Goal: Information Seeking & Learning: Learn about a topic

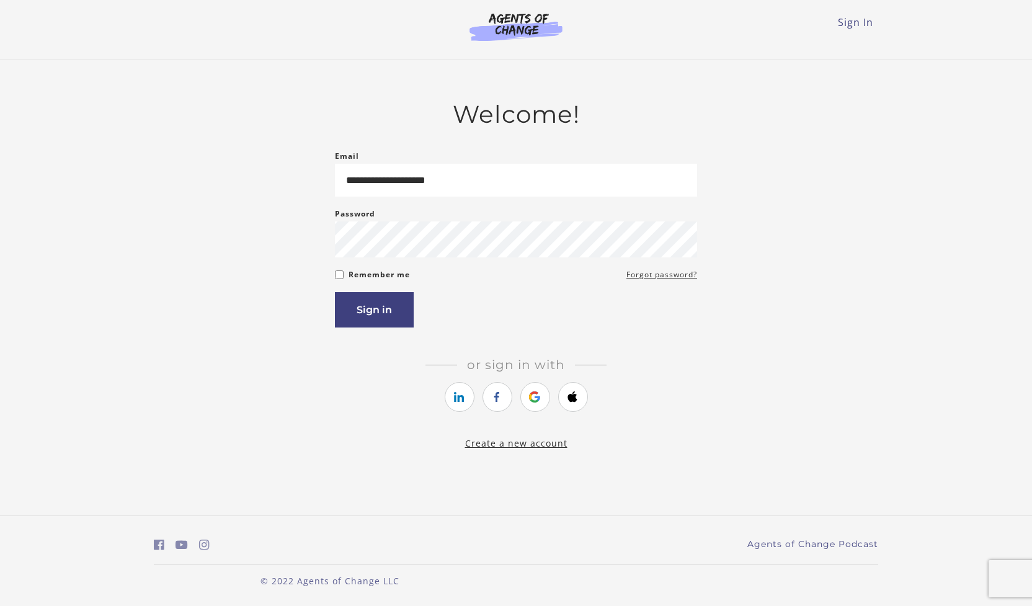
type input "**********"
click at [335, 292] on button "Sign in" at bounding box center [374, 309] width 79 height 35
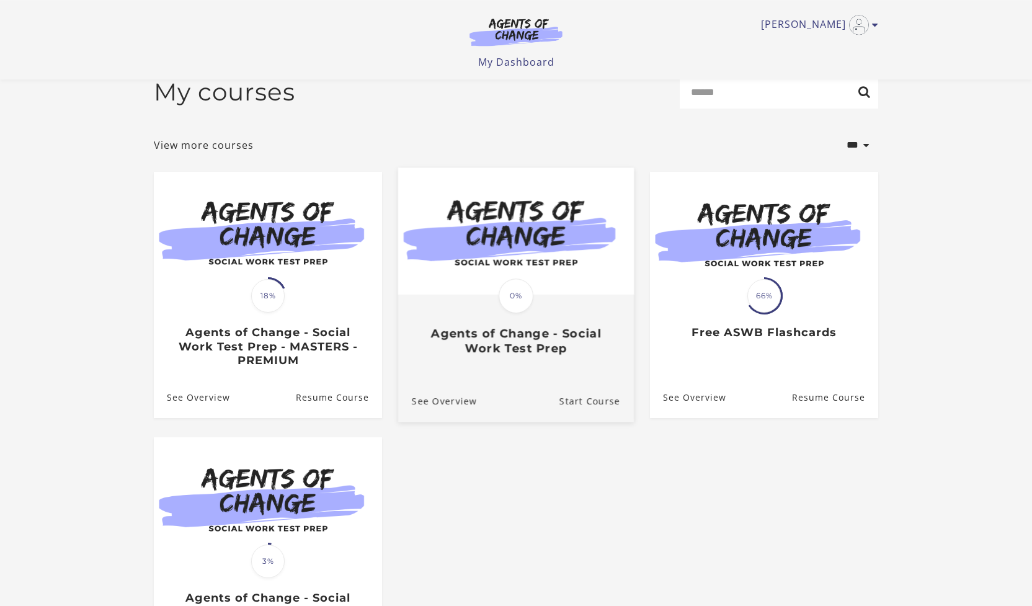
scroll to position [20, 0]
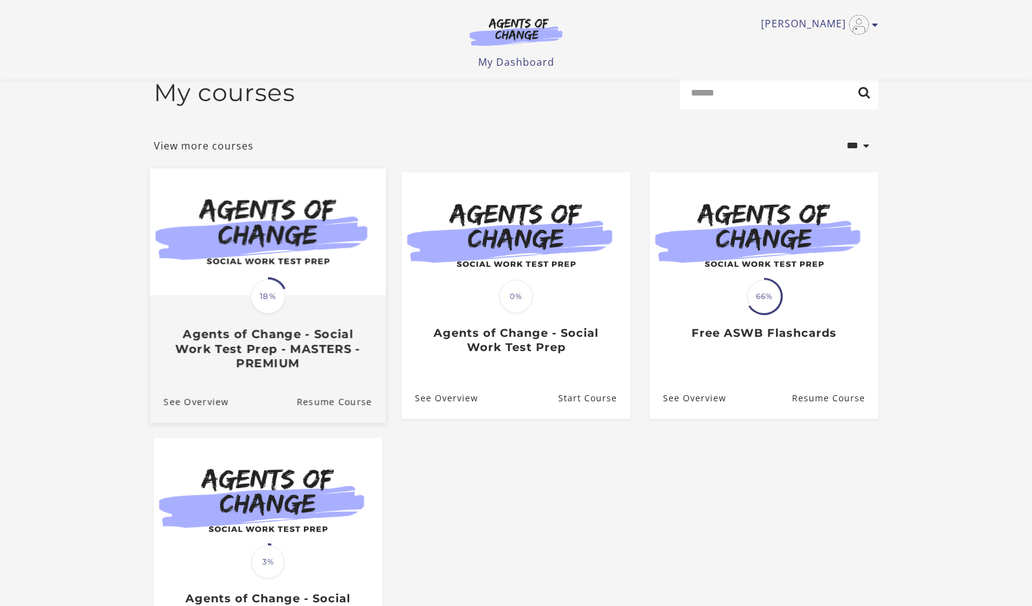
click at [357, 301] on div "Translation missing: en.liquid.partials.dashboard_course_card.progress_descript…" at bounding box center [268, 334] width 236 height 74
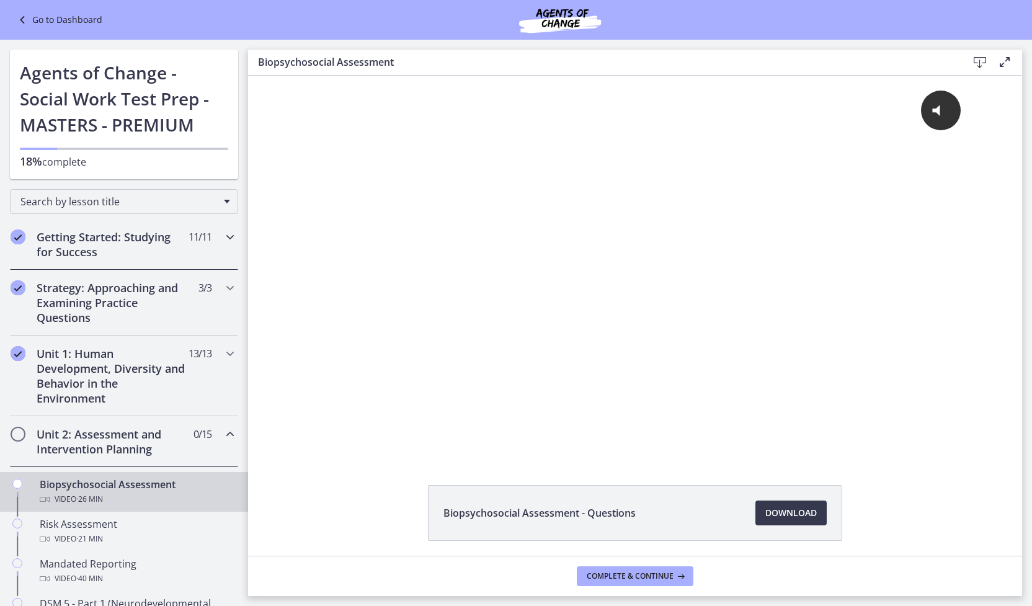
click at [101, 233] on h2 "Getting Started: Studying for Success" at bounding box center [112, 245] width 151 height 30
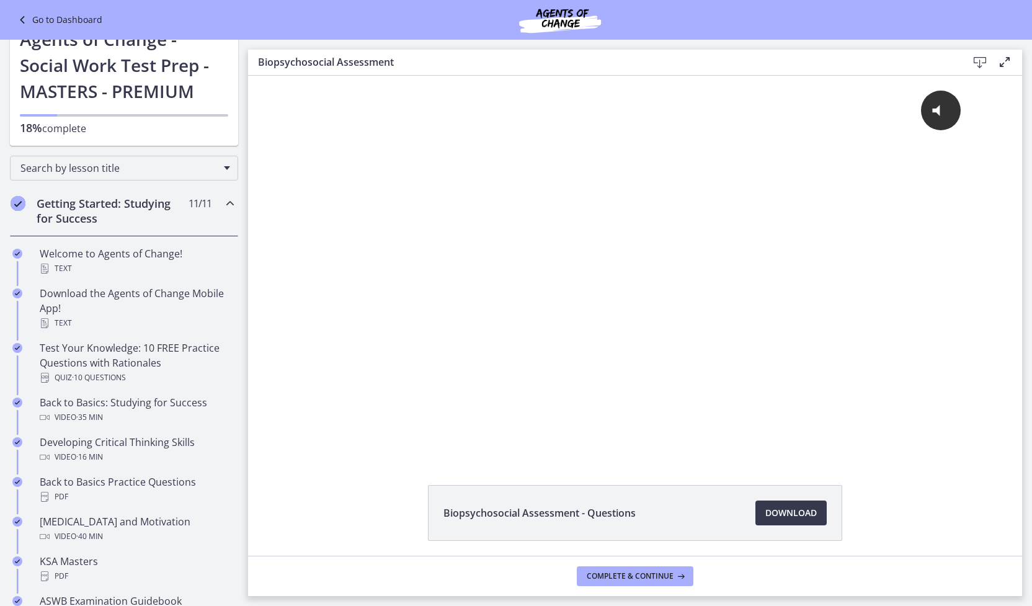
scroll to position [34, 0]
click at [127, 217] on h2 "Getting Started: Studying for Success" at bounding box center [112, 210] width 151 height 30
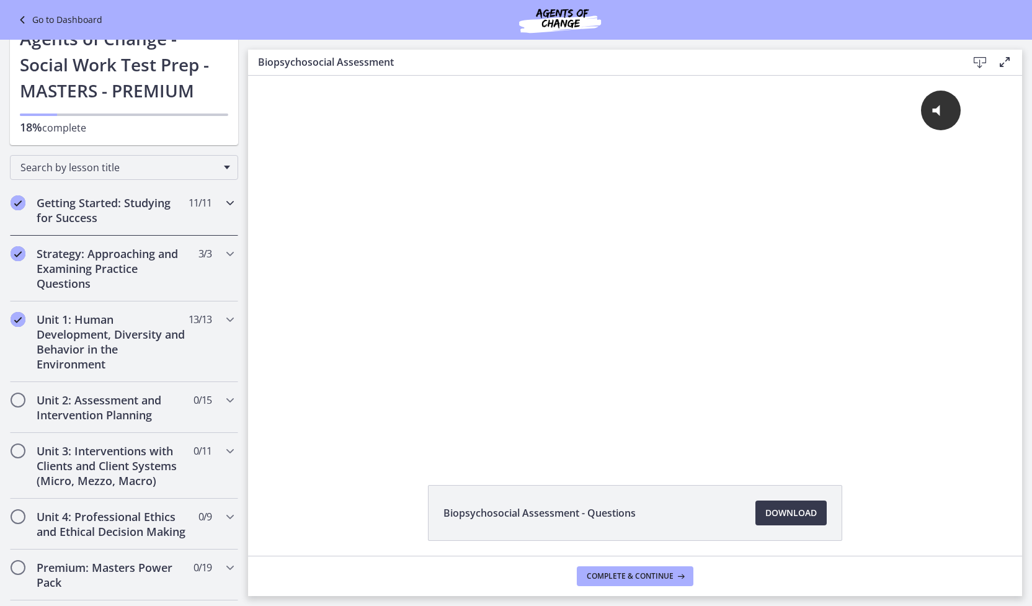
click at [38, 200] on h2 "Getting Started: Studying for Success" at bounding box center [112, 210] width 151 height 30
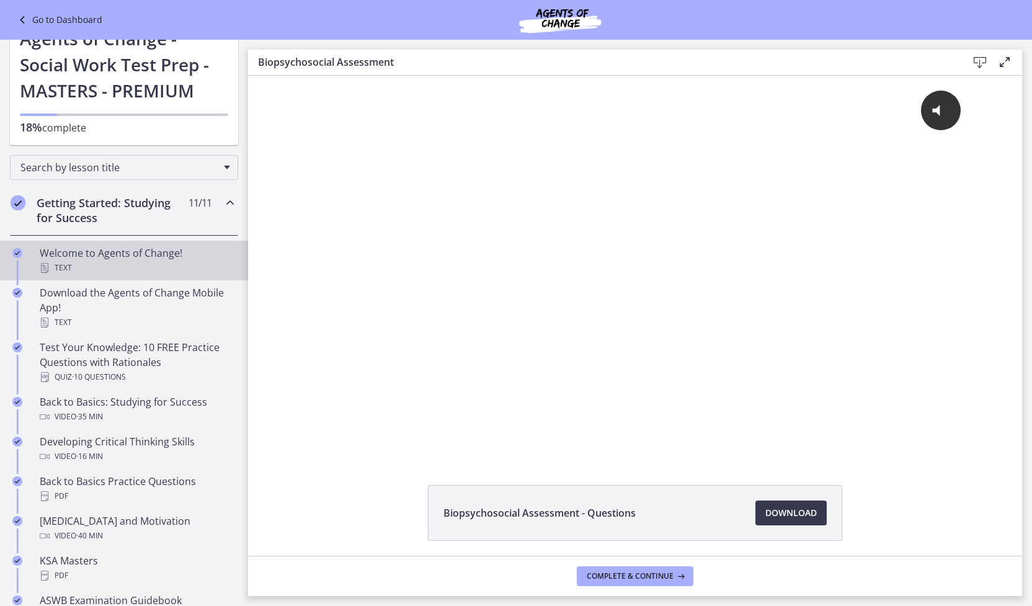
click at [17, 251] on icon "Completed" at bounding box center [17, 253] width 10 height 10
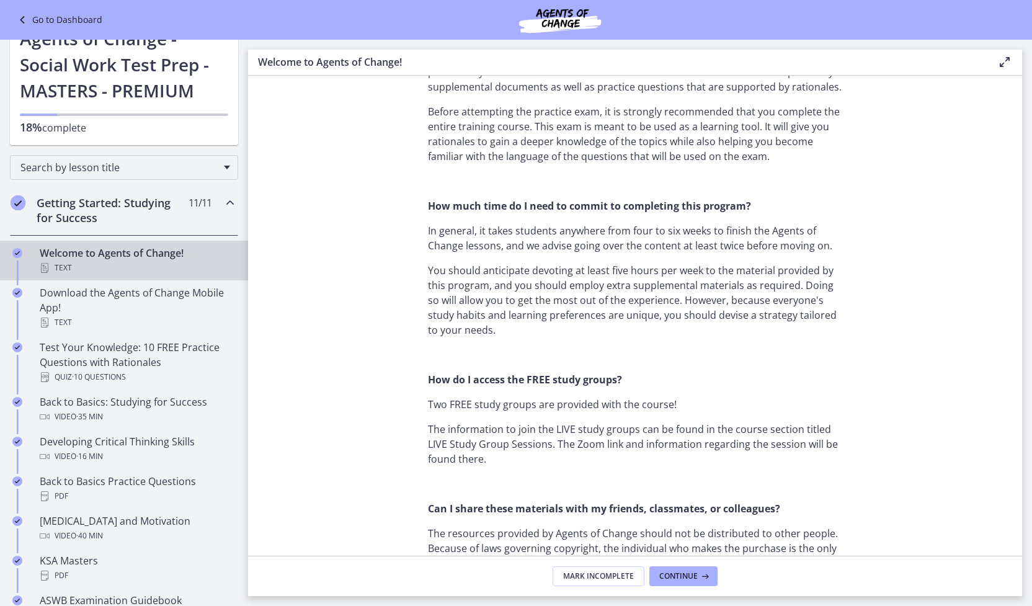
scroll to position [744, 0]
drag, startPoint x: 699, startPoint y: 570, endPoint x: 762, endPoint y: 449, distance: 136.8
click at [762, 449] on div "Welcome! We are grateful that you have placed your trust in Agents of Change to…" at bounding box center [635, 336] width 774 height 520
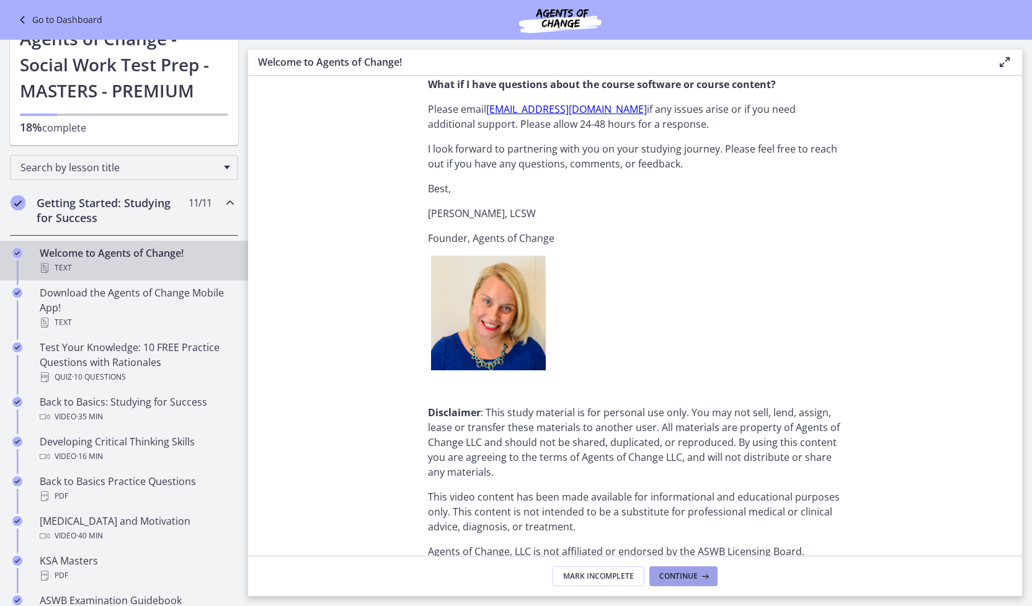
scroll to position [1463, 0]
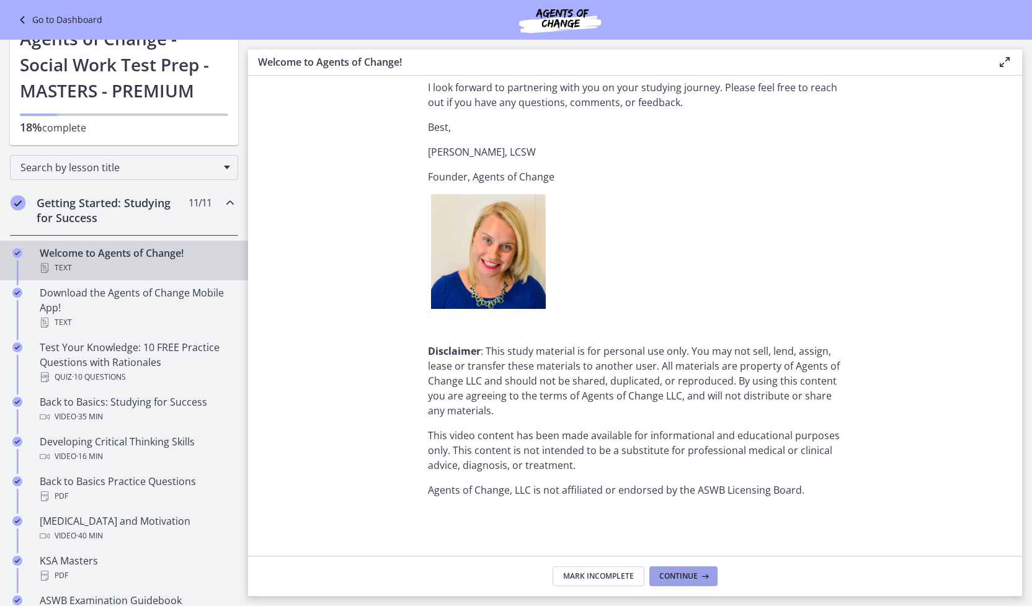
click at [683, 573] on span "Continue" at bounding box center [678, 576] width 38 height 10
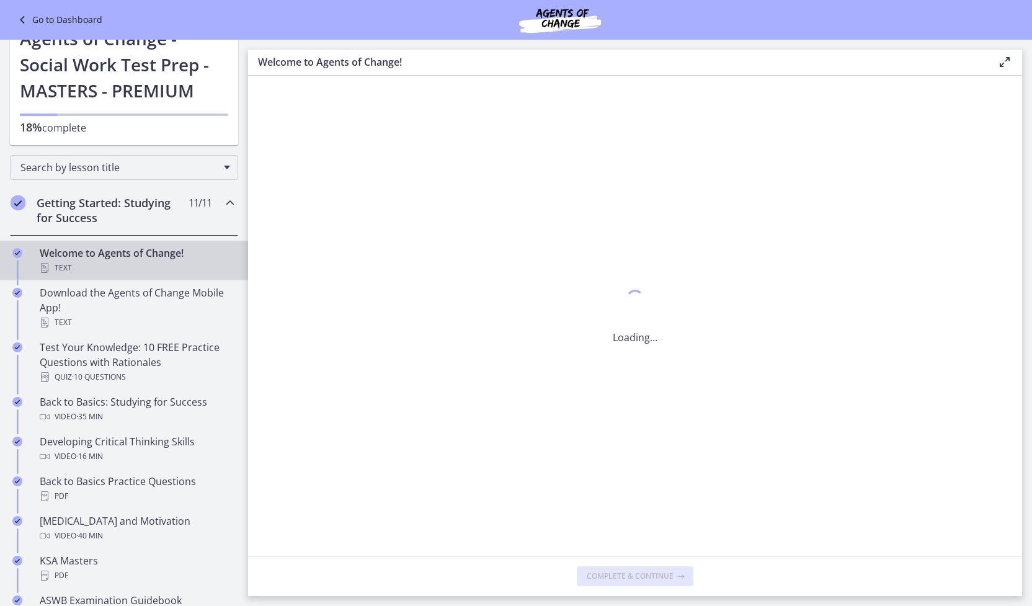
scroll to position [0, 0]
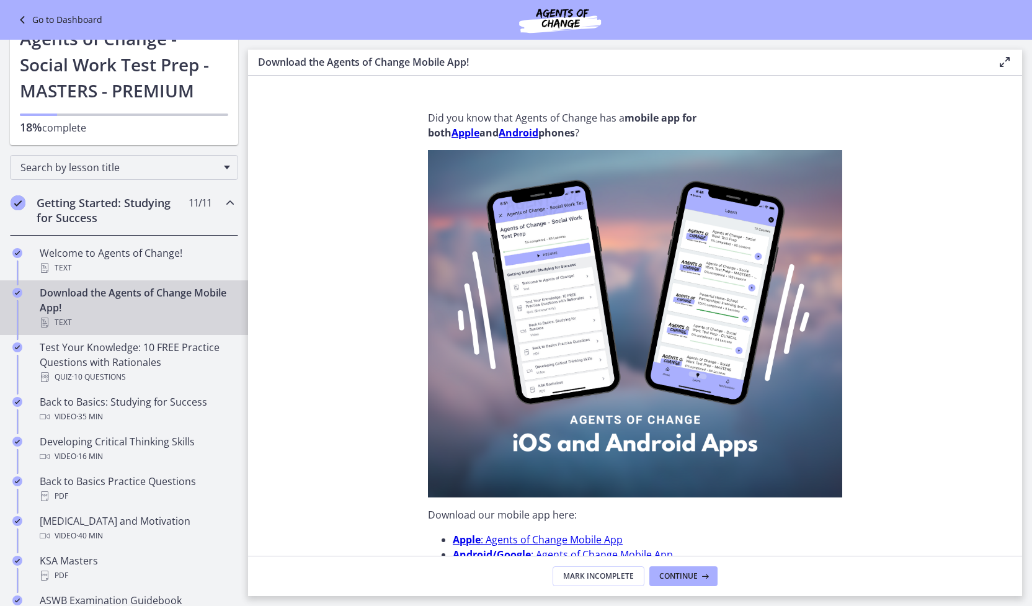
click at [692, 565] on footer "Mark Incomplete Continue" at bounding box center [635, 576] width 774 height 40
click at [692, 567] on button "Continue" at bounding box center [684, 576] width 68 height 20
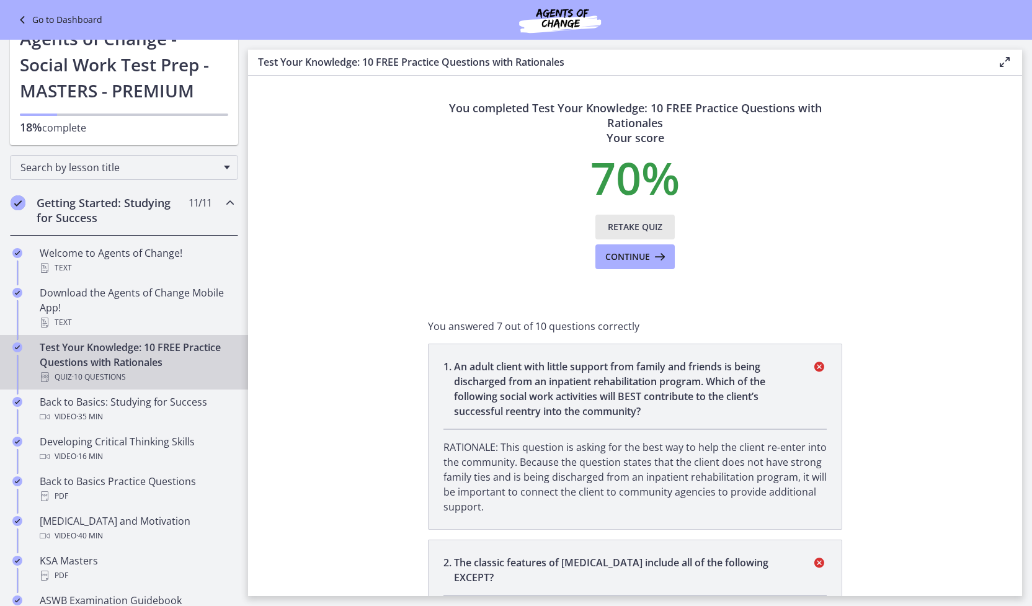
click at [633, 228] on span "Retake Quiz" at bounding box center [635, 227] width 55 height 15
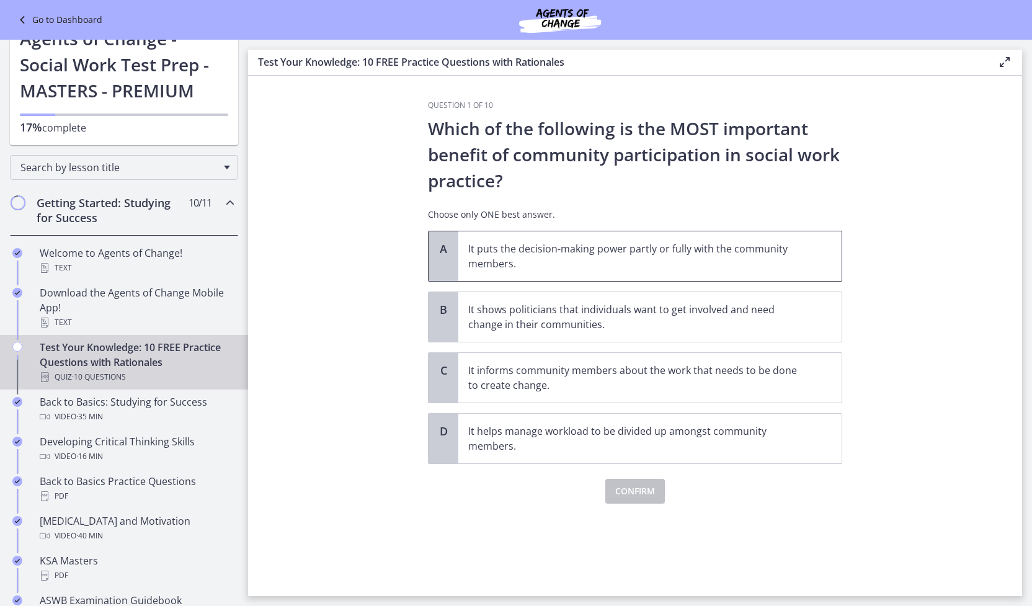
click at [609, 273] on span "It puts the decision-making power partly or fully with the community members." at bounding box center [649, 256] width 383 height 50
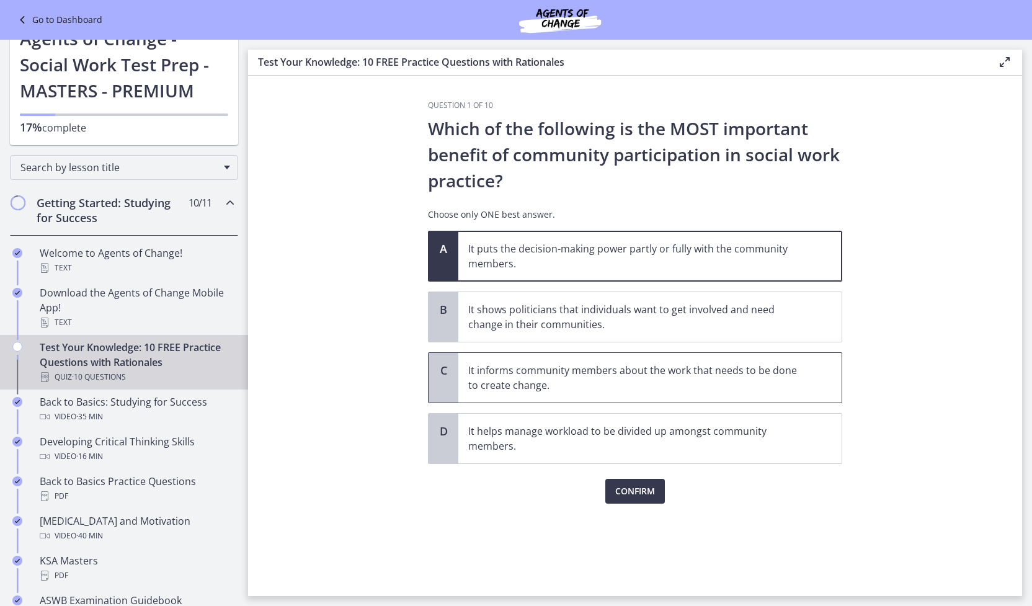
click at [561, 388] on p "It informs community members about the work that needs to be done to create cha…" at bounding box center [637, 378] width 339 height 30
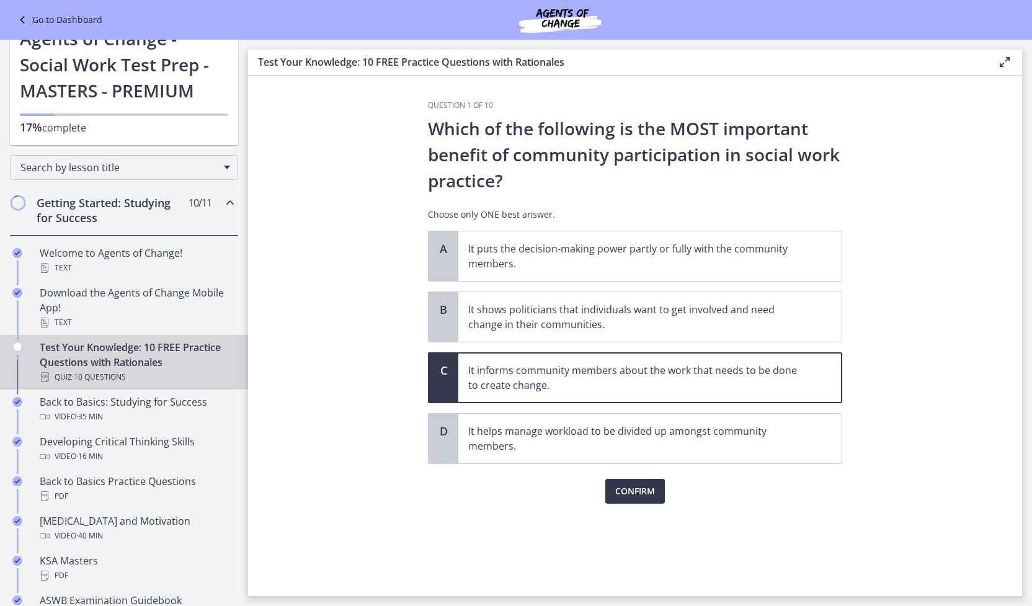
click at [620, 490] on span "Confirm" at bounding box center [635, 491] width 40 height 15
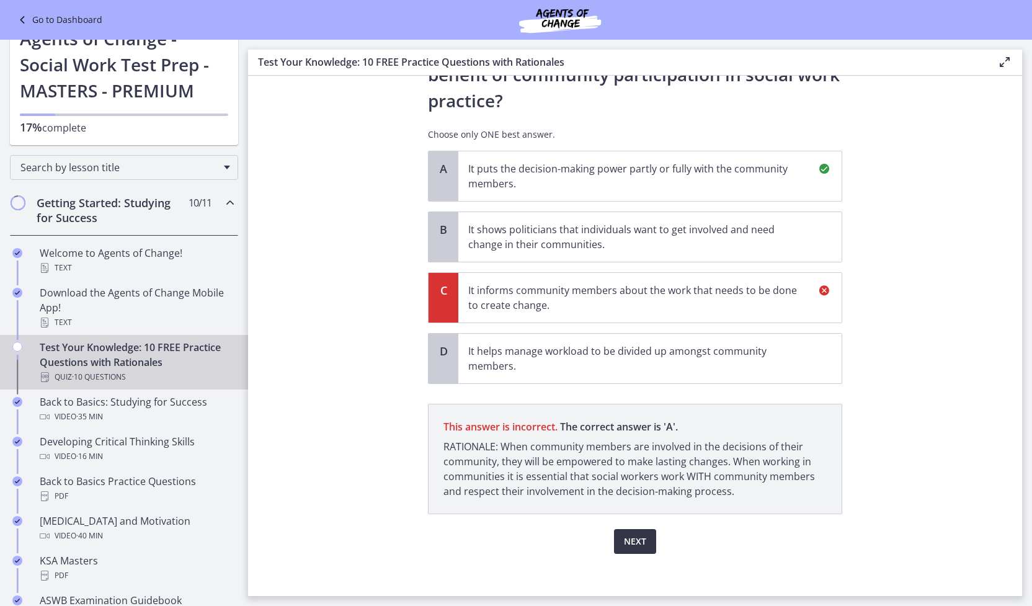
scroll to position [86, 0]
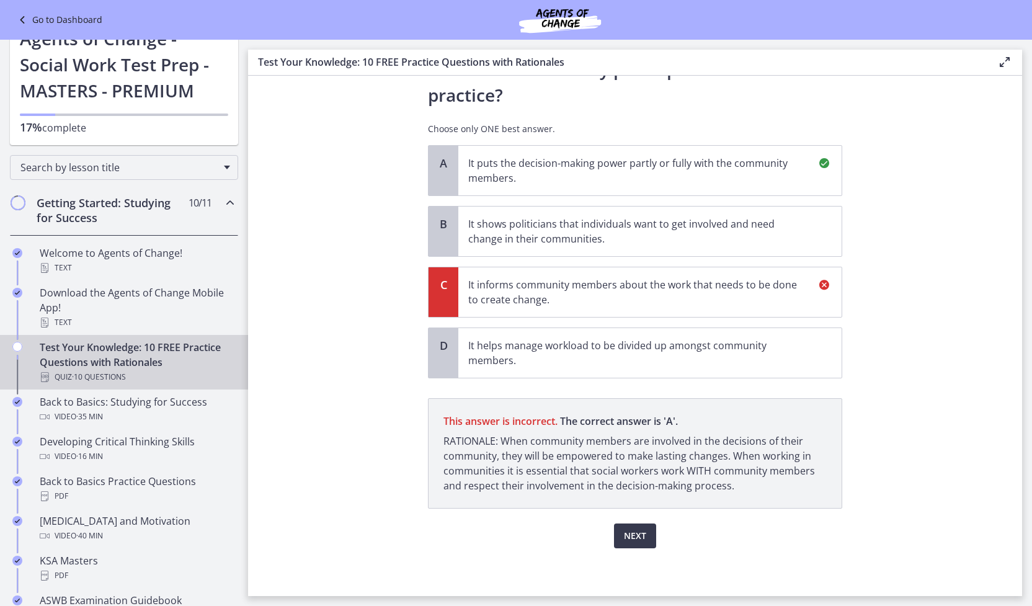
click at [795, 171] on p "It puts the decision-making power partly or fully with the community members." at bounding box center [637, 171] width 339 height 30
click at [640, 534] on span "Next" at bounding box center [635, 536] width 22 height 15
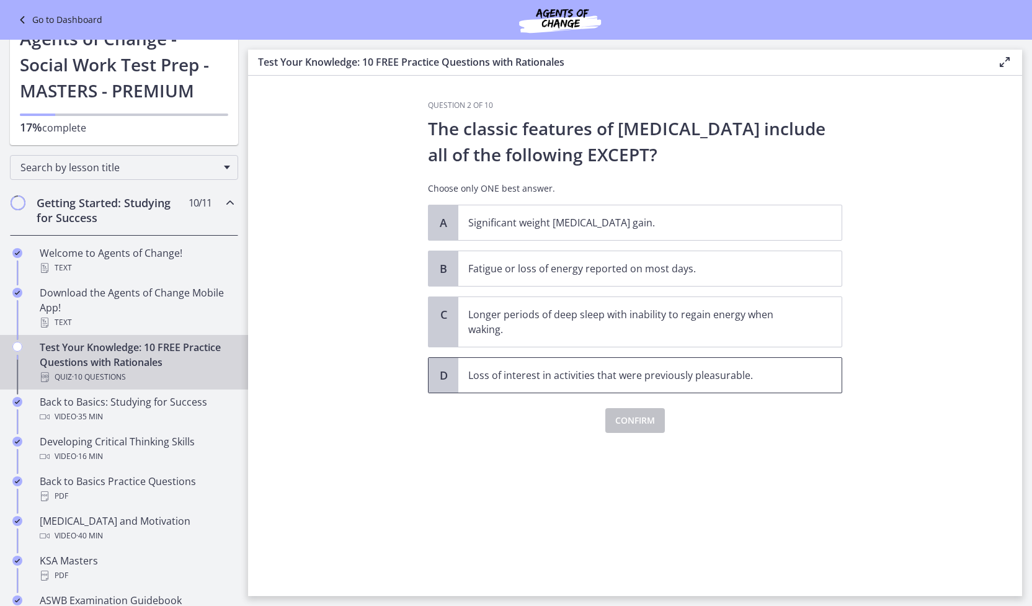
click at [645, 364] on span "Loss of interest in activities that were previously pleasurable." at bounding box center [649, 375] width 383 height 35
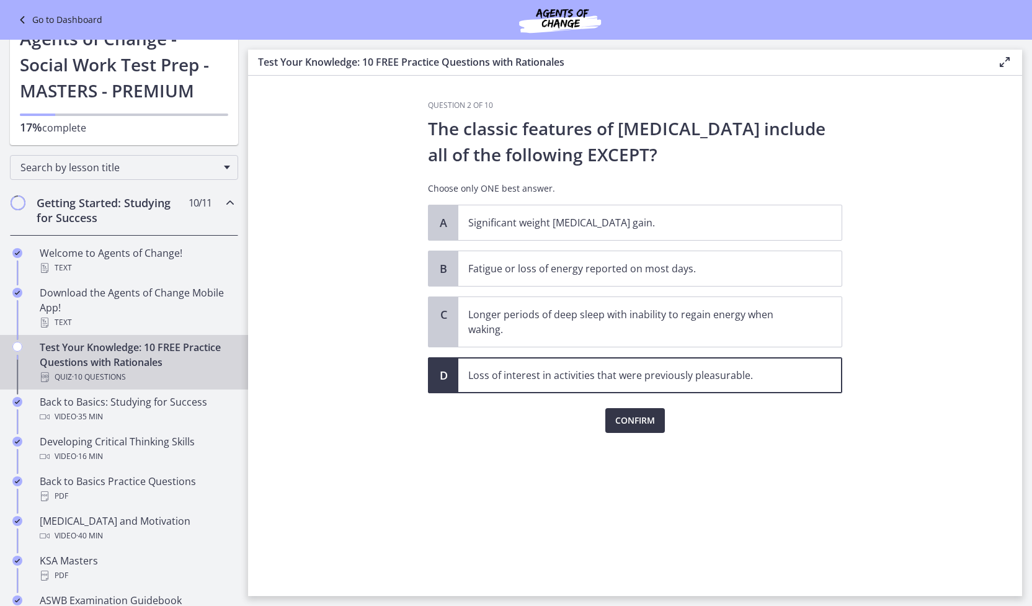
click at [637, 425] on span "Confirm" at bounding box center [635, 420] width 40 height 15
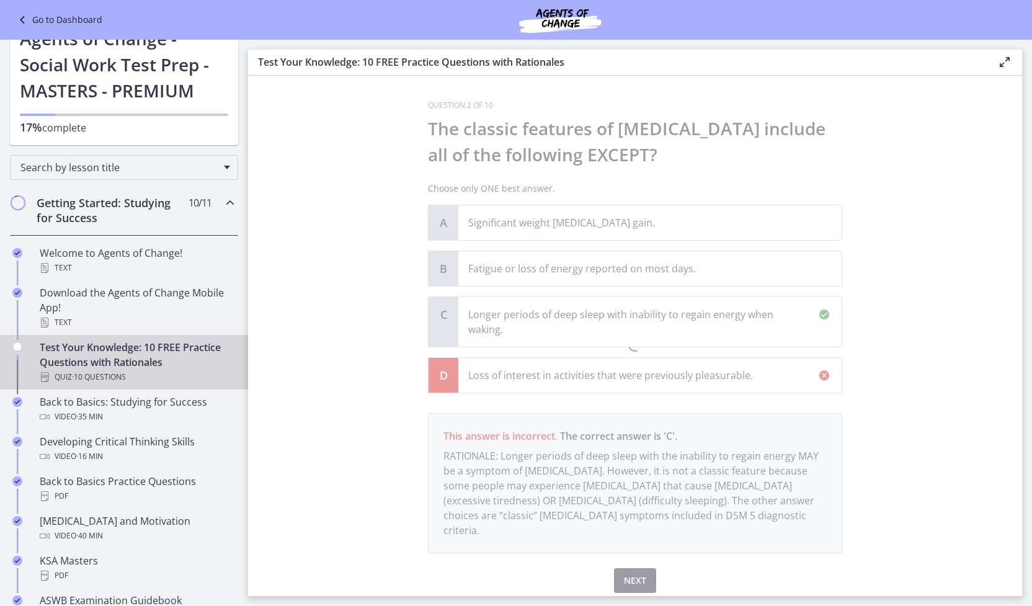
scroll to position [30, 0]
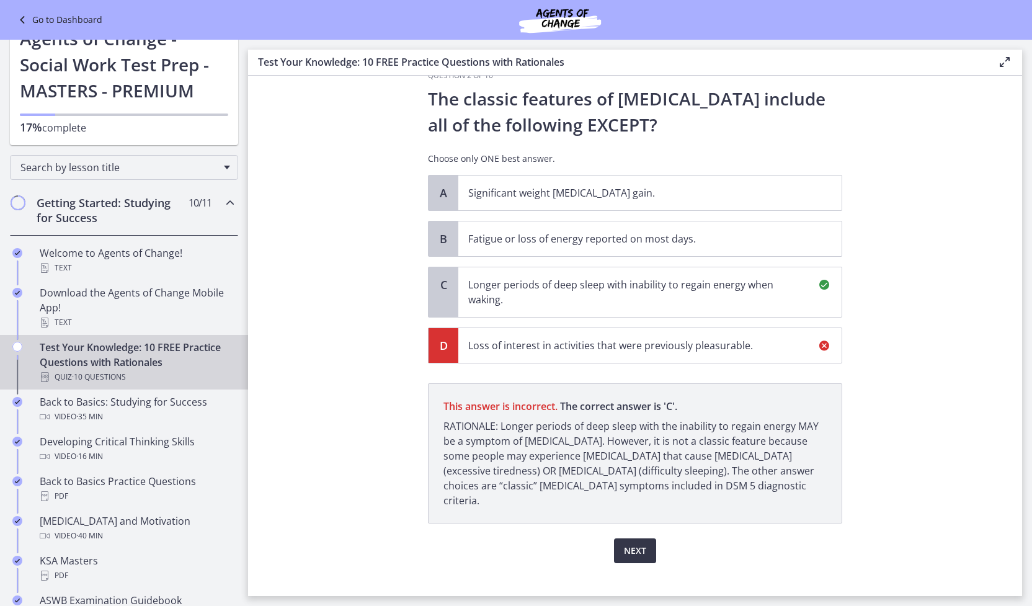
click at [627, 543] on span "Next" at bounding box center [635, 550] width 22 height 15
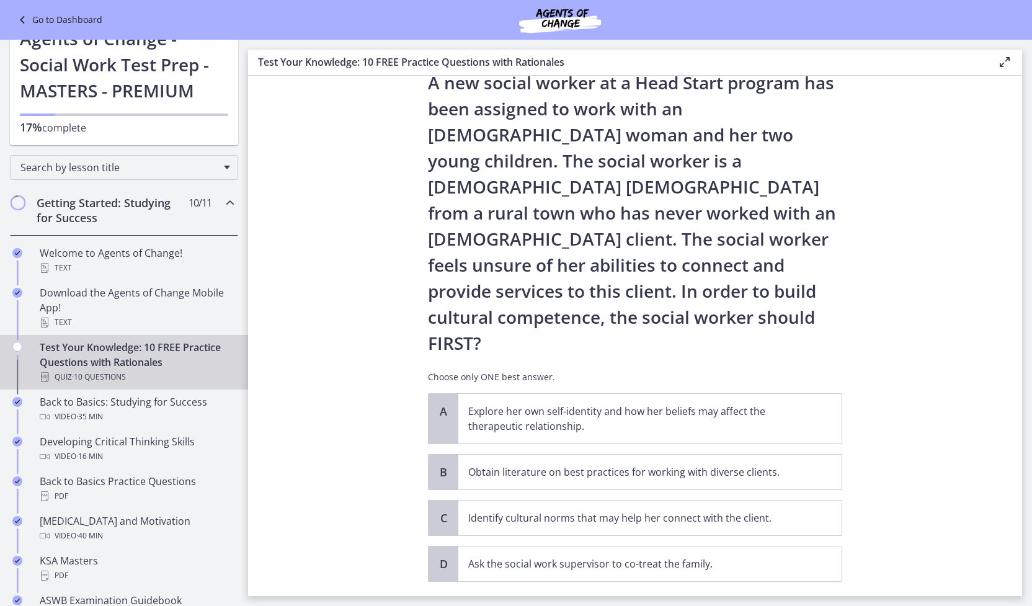
scroll to position [67, 0]
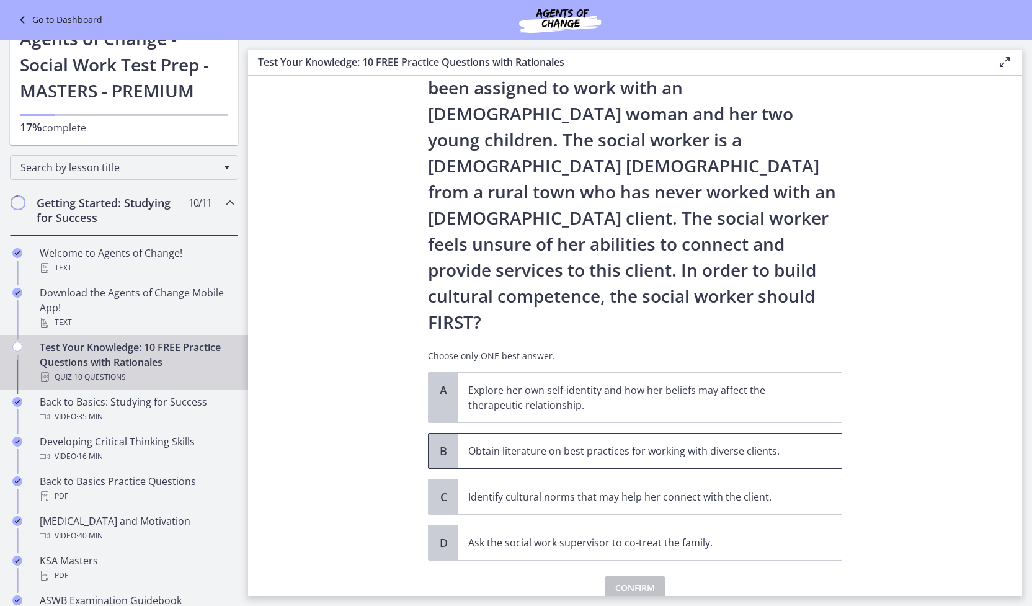
click at [573, 444] on p "Obtain literature on best practices for working with diverse clients." at bounding box center [637, 451] width 339 height 15
click at [623, 581] on span "Confirm" at bounding box center [635, 588] width 40 height 15
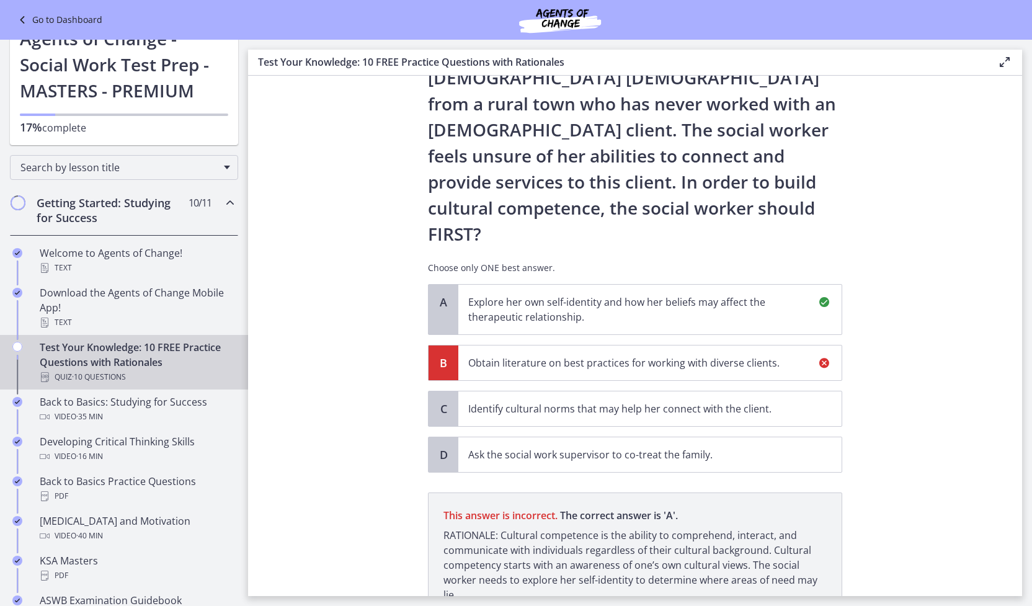
scroll to position [212, 0]
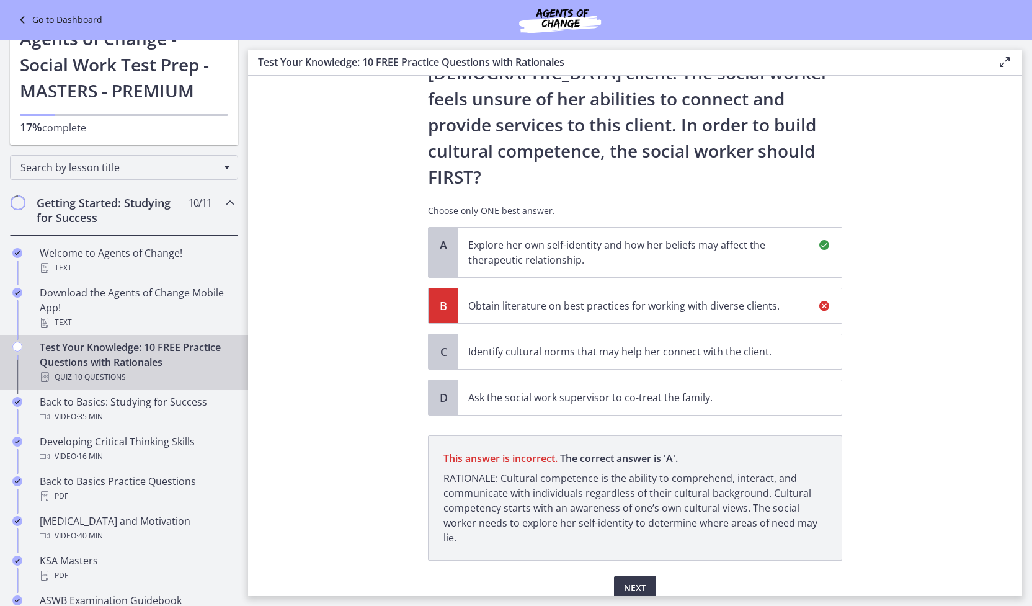
click at [662, 288] on span "Obtain literature on best practices for working with diverse clients." at bounding box center [649, 305] width 383 height 35
click at [641, 576] on button "Next" at bounding box center [635, 588] width 42 height 25
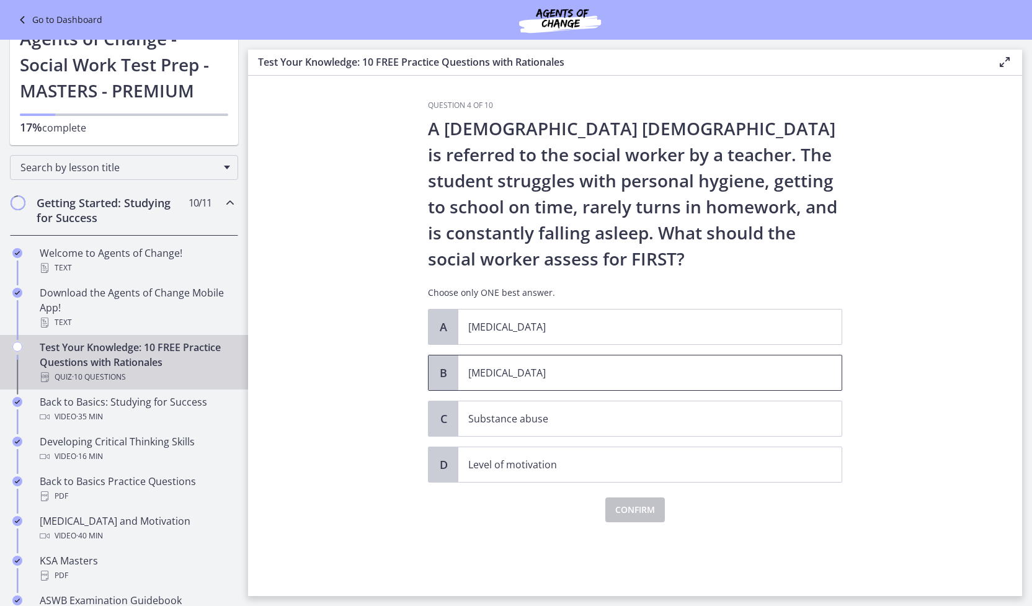
click at [586, 369] on p "Child neglect" at bounding box center [637, 372] width 339 height 15
click at [637, 502] on span "Confirm" at bounding box center [635, 509] width 40 height 15
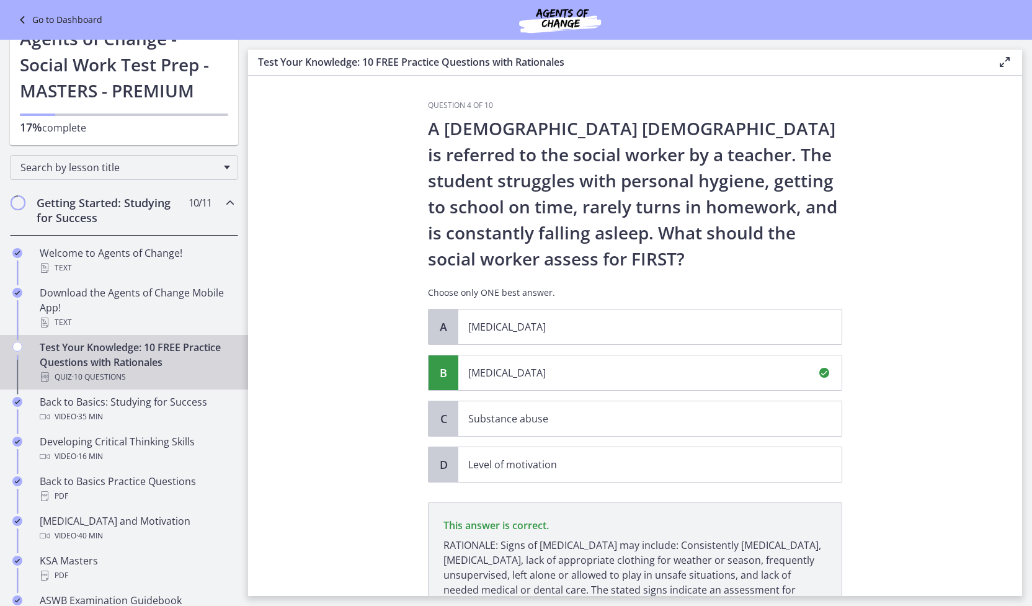
scroll to position [119, 0]
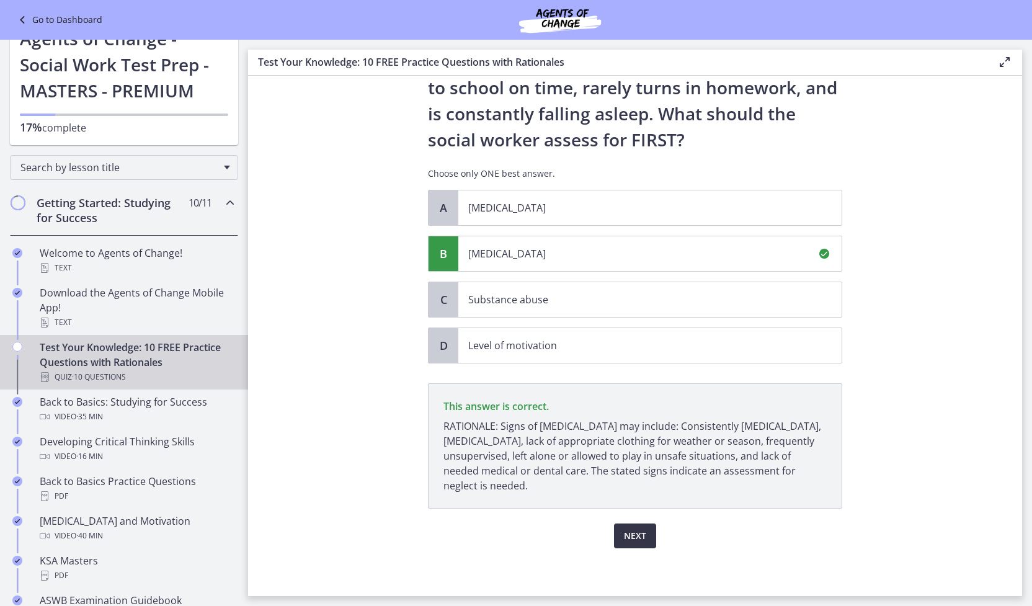
click at [638, 529] on span "Next" at bounding box center [635, 536] width 22 height 15
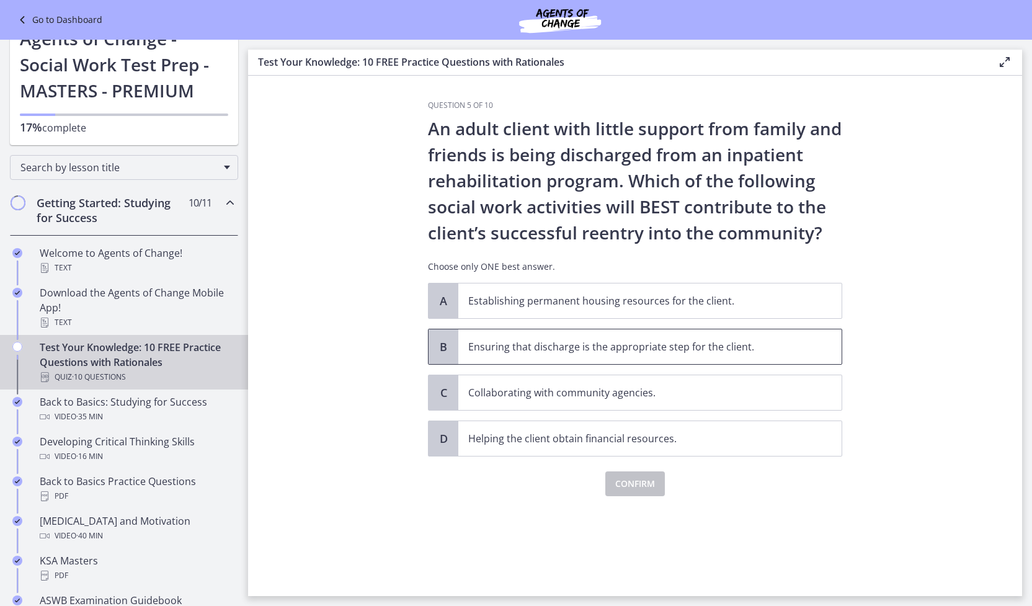
click at [743, 355] on span "Ensuring that discharge is the appropriate step for the client." at bounding box center [649, 346] width 383 height 35
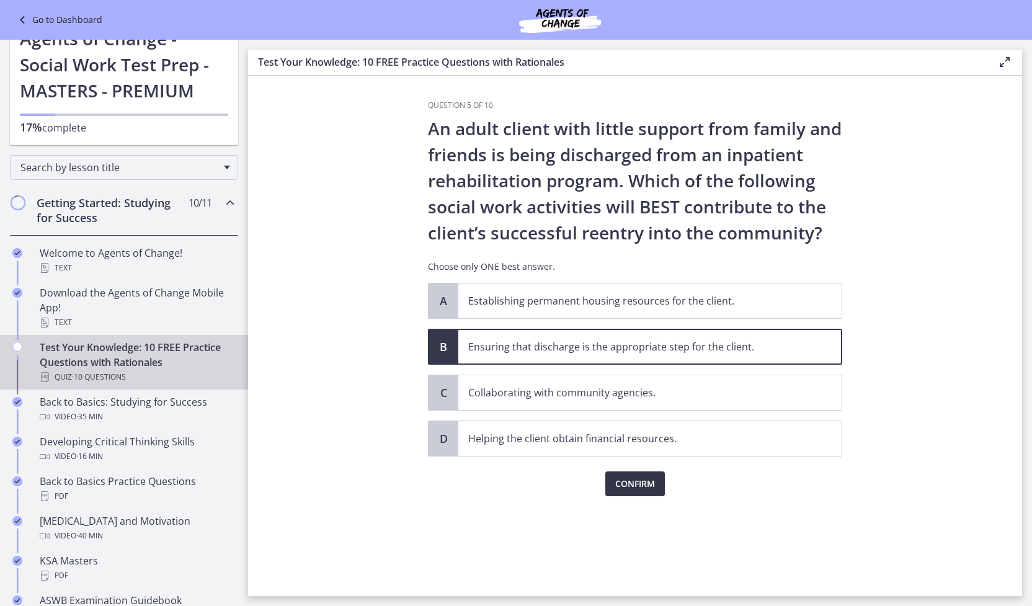
click at [641, 478] on span "Confirm" at bounding box center [635, 483] width 40 height 15
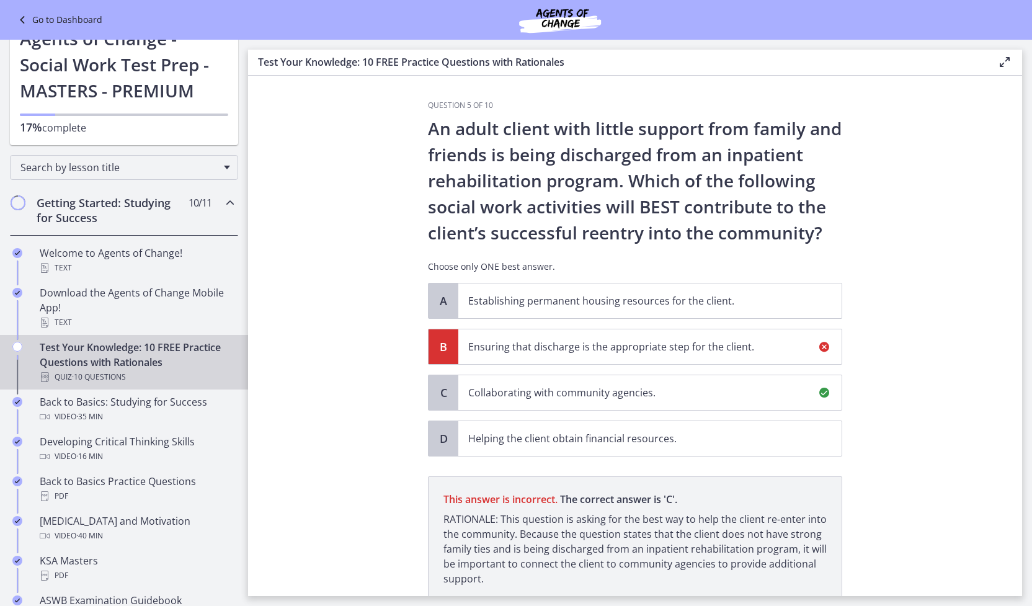
scroll to position [93, 0]
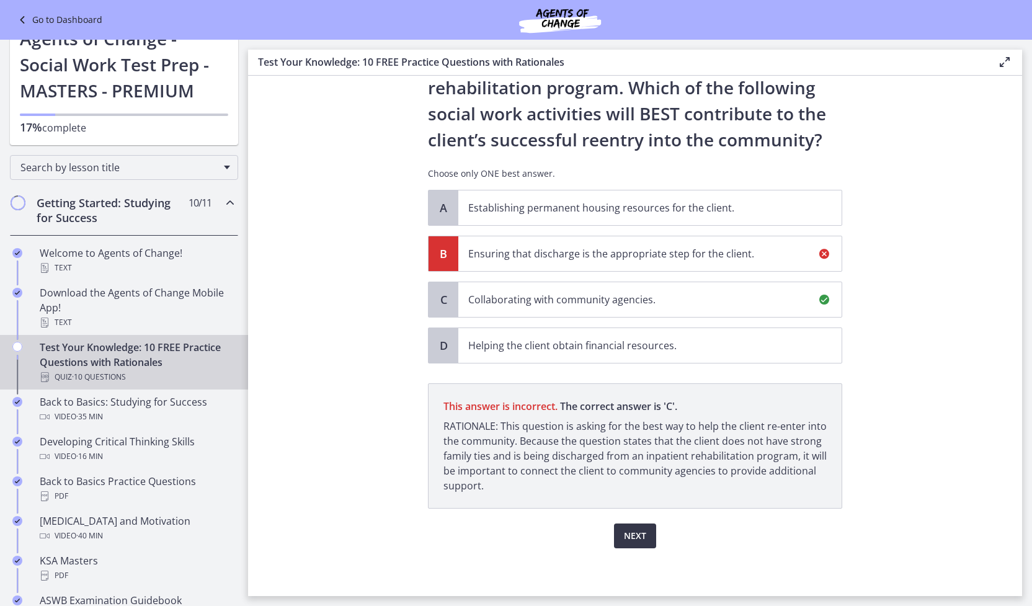
click at [648, 530] on button "Next" at bounding box center [635, 536] width 42 height 25
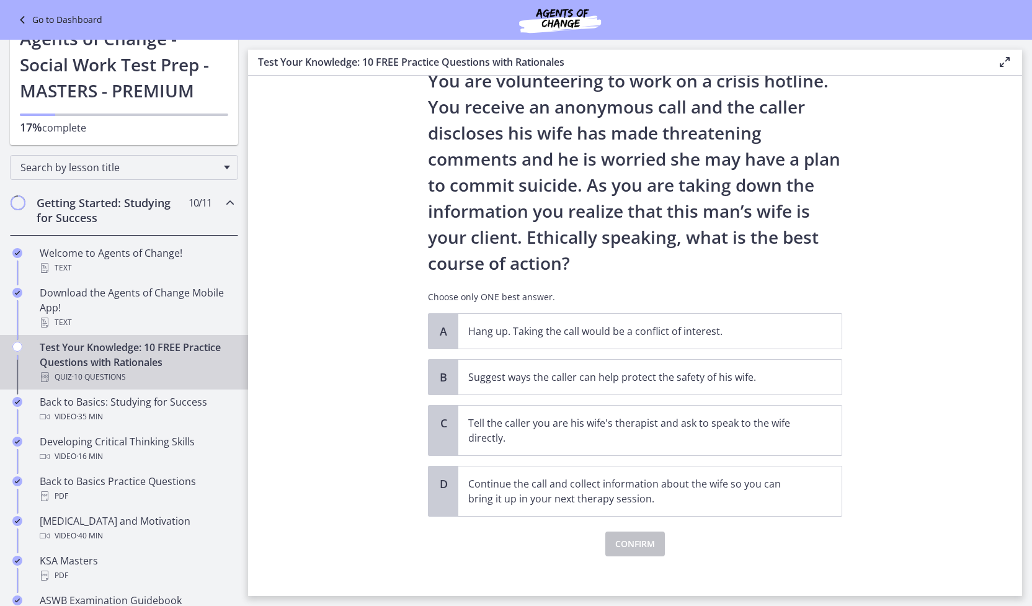
scroll to position [56, 0]
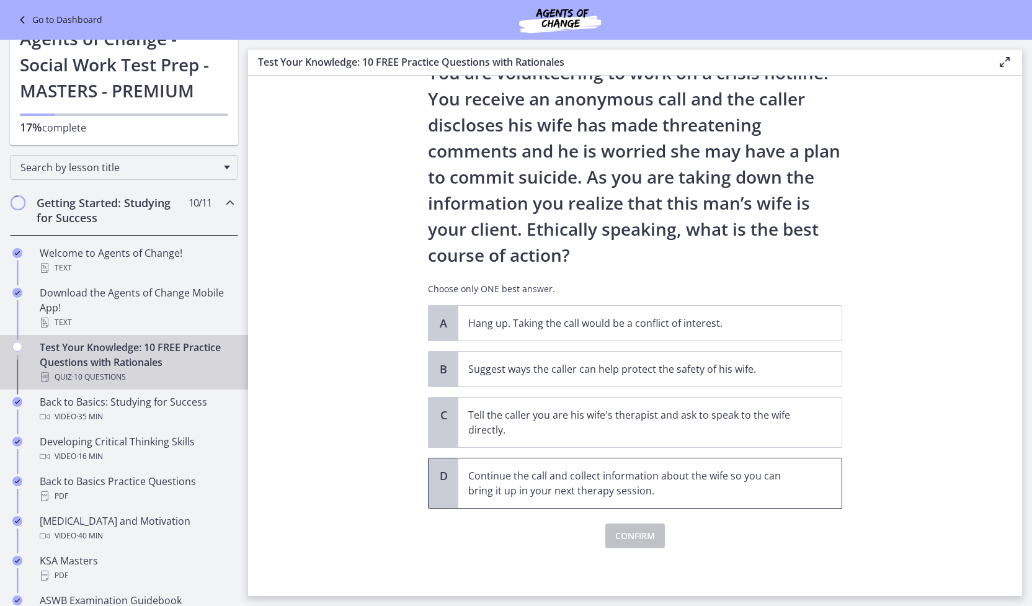
click at [651, 469] on p "Continue the call and collect information about the wife so you can bring it up…" at bounding box center [637, 483] width 339 height 30
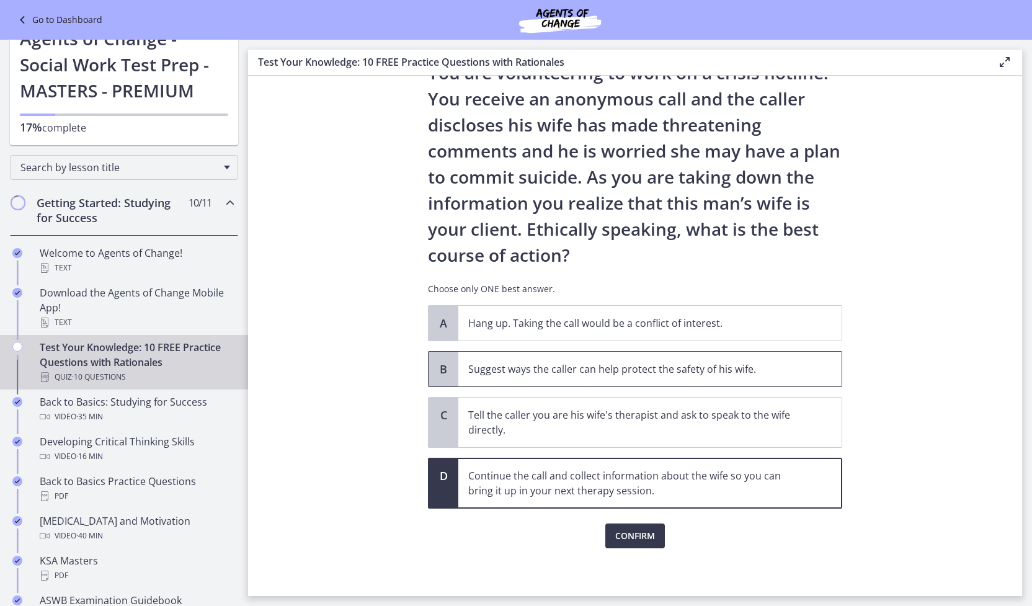
click at [667, 372] on p "Suggest ways the caller can help protect the safety of his wife." at bounding box center [637, 369] width 339 height 15
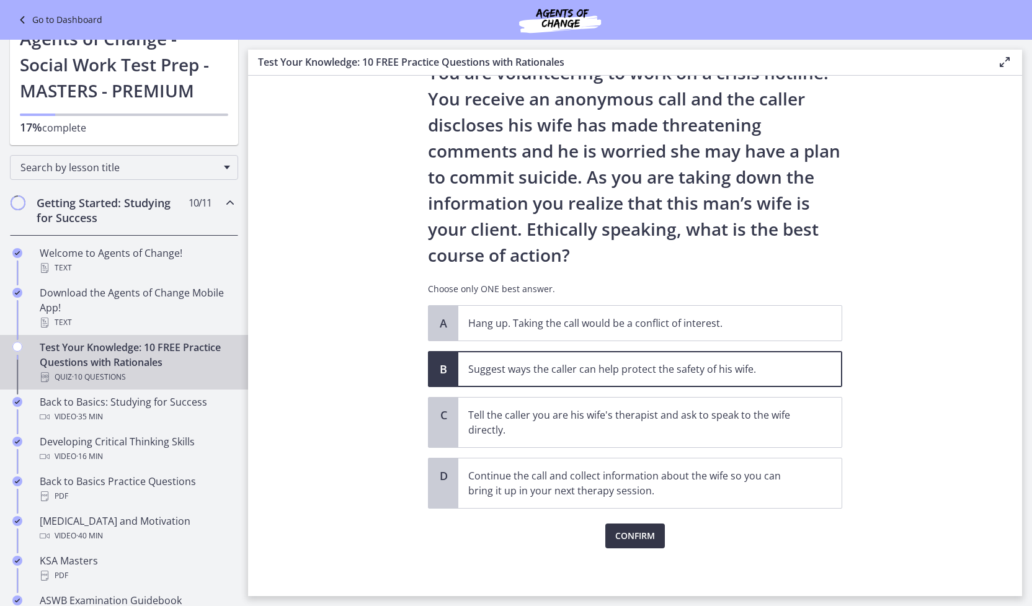
click at [649, 537] on span "Confirm" at bounding box center [635, 536] width 40 height 15
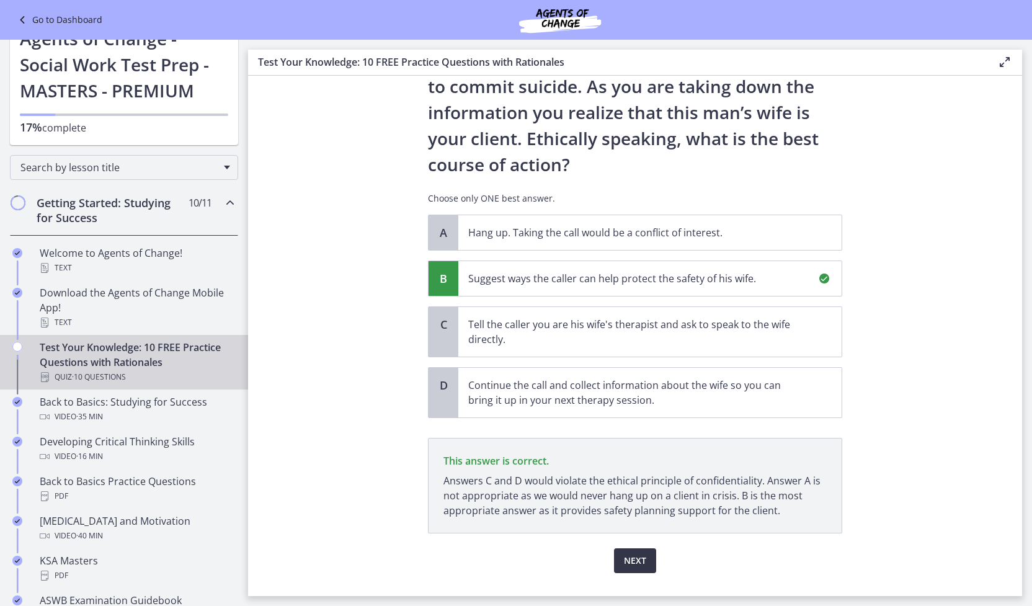
scroll to position [171, 0]
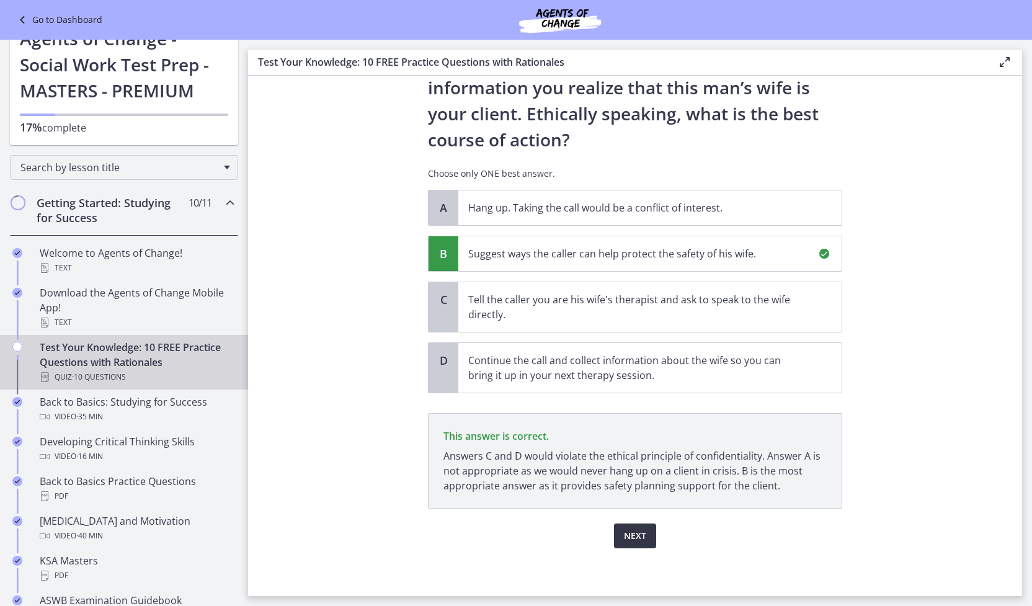
click at [649, 537] on button "Next" at bounding box center [635, 536] width 42 height 25
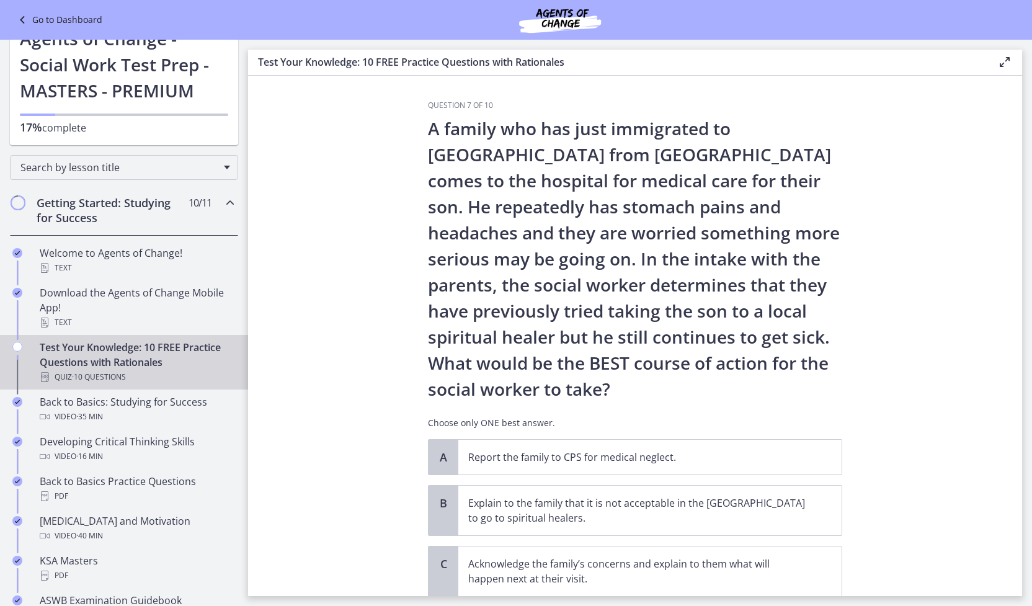
click at [649, 537] on div "A Report the family to CPS for medical neglect. B Explain to the family that it…" at bounding box center [635, 540] width 414 height 203
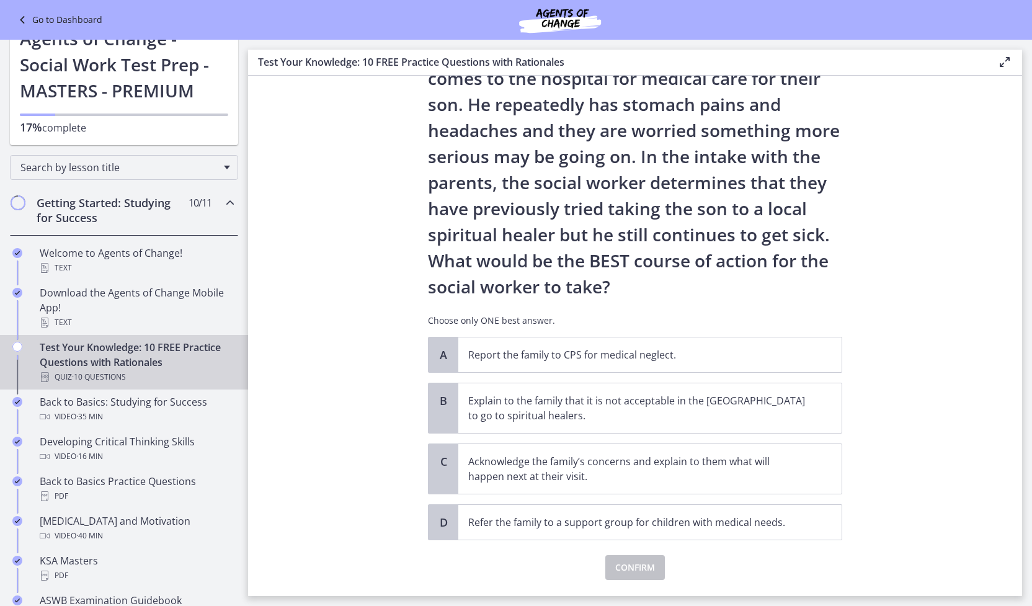
scroll to position [103, 0]
click at [690, 466] on p "Acknowledge the family’s concerns and explain to them what will happen next at …" at bounding box center [637, 468] width 339 height 30
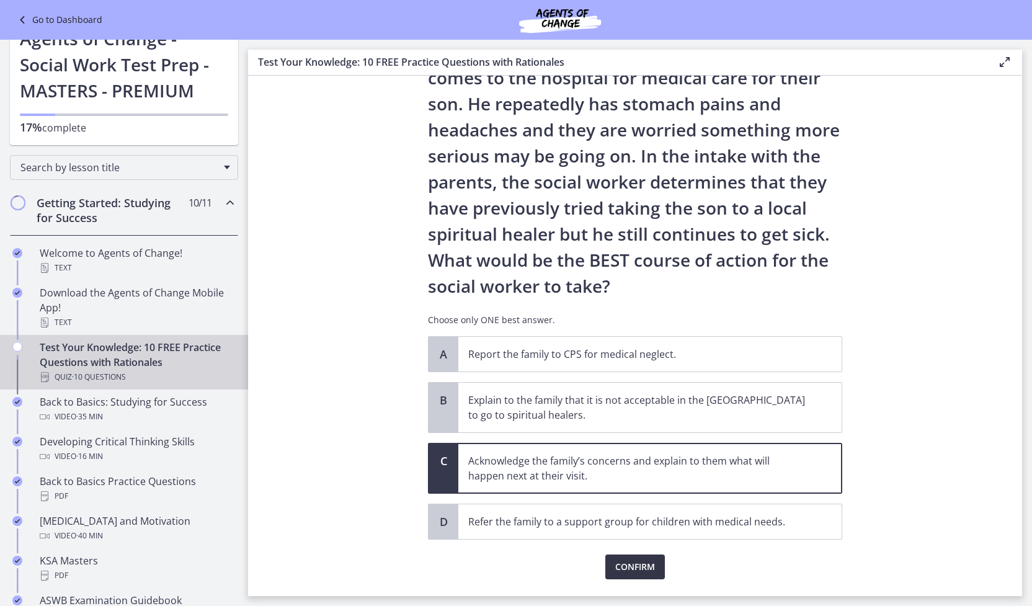
click at [653, 564] on span "Confirm" at bounding box center [635, 567] width 40 height 15
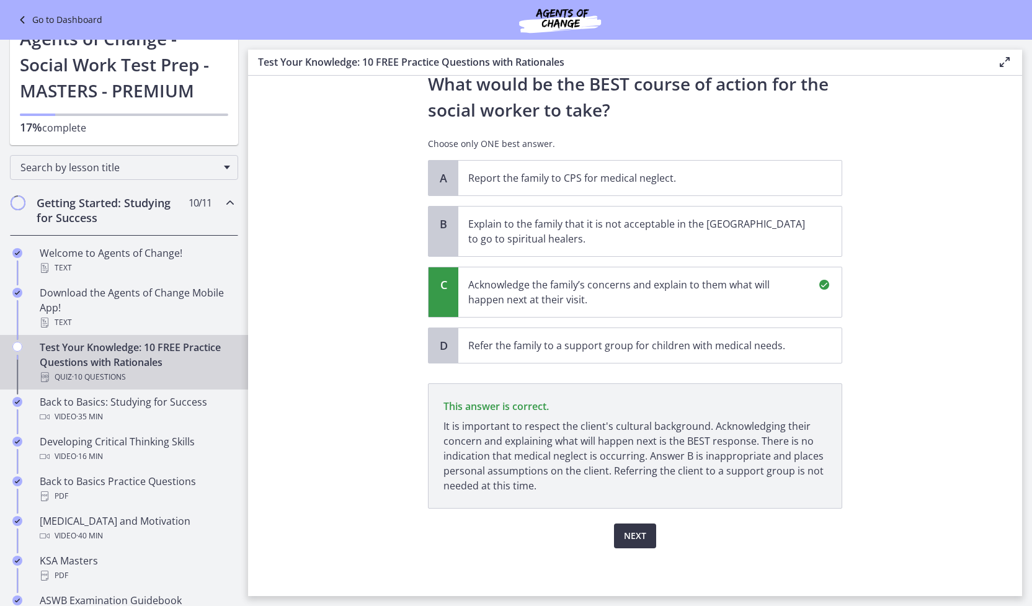
scroll to position [279, 0]
click at [642, 537] on span "Next" at bounding box center [635, 536] width 22 height 15
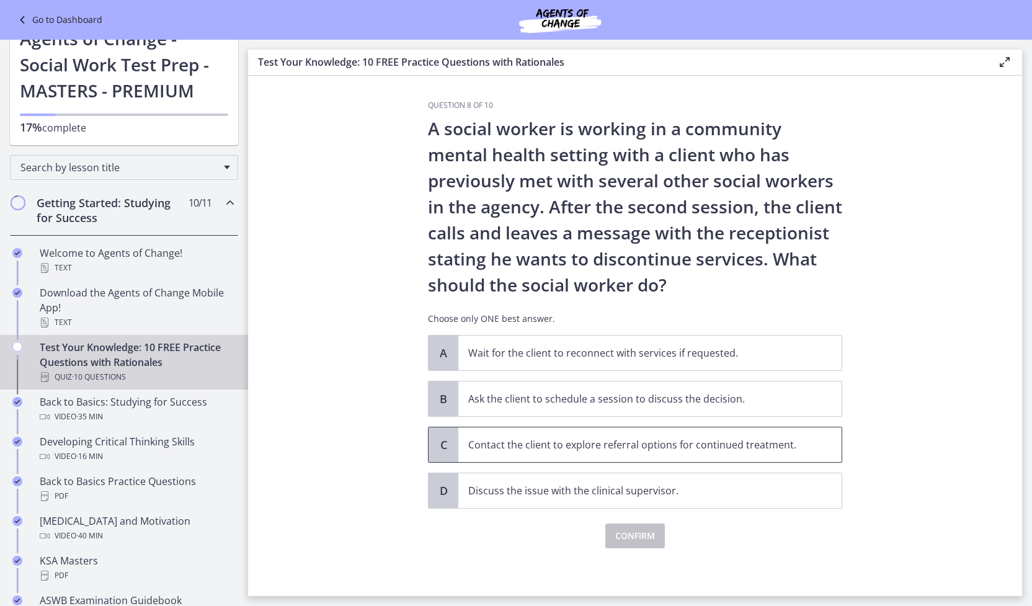
click at [650, 453] on span "Contact the client to explore referral options for continued treatment." at bounding box center [649, 444] width 383 height 35
click at [649, 530] on span "Confirm" at bounding box center [635, 536] width 40 height 15
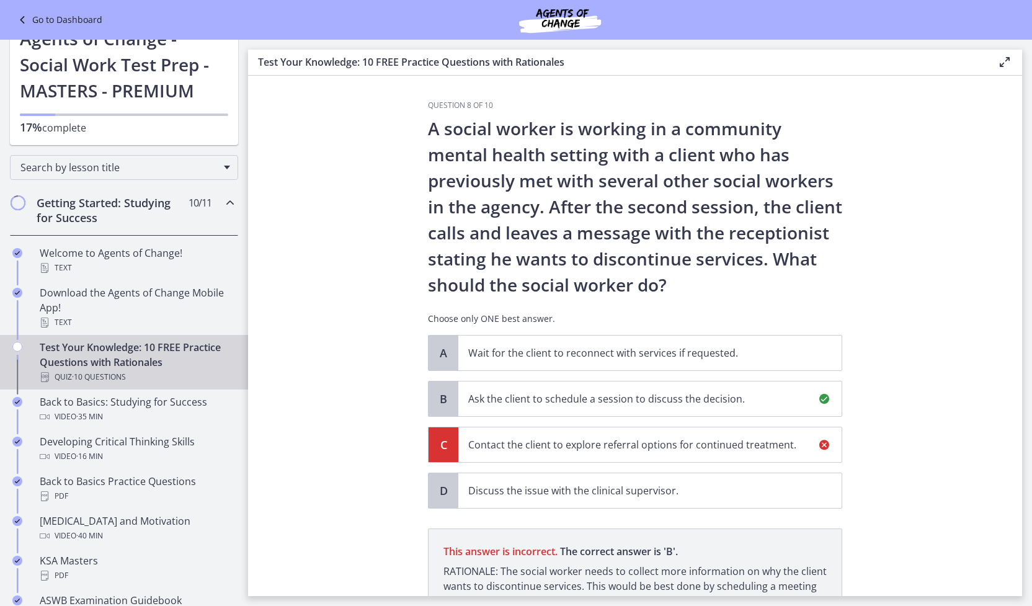
scroll to position [145, 0]
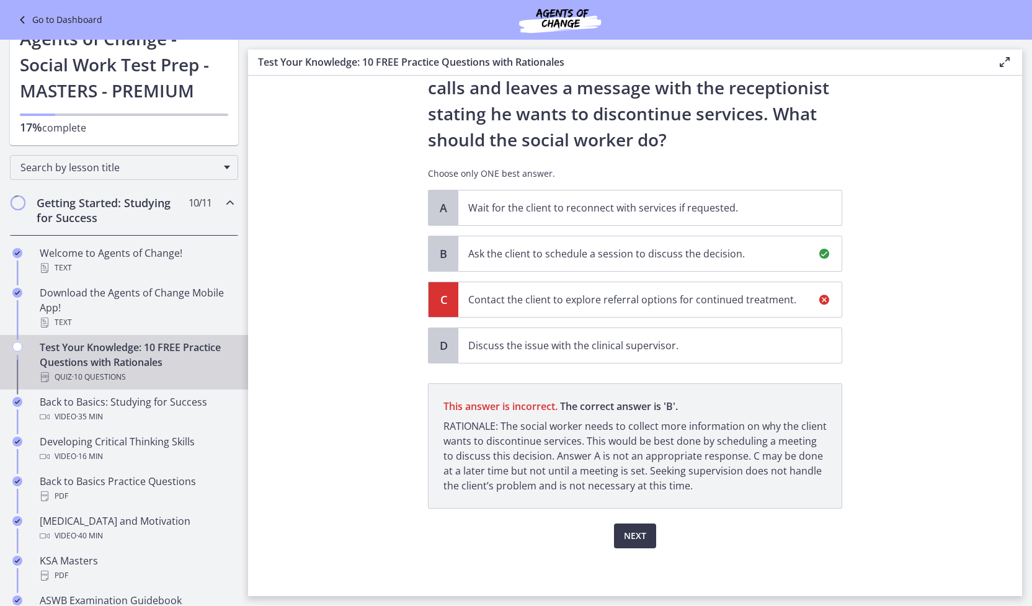
click at [666, 246] on p "Ask the client to schedule a session to discuss the decision." at bounding box center [637, 253] width 339 height 15
click at [638, 542] on button "Next" at bounding box center [635, 536] width 42 height 25
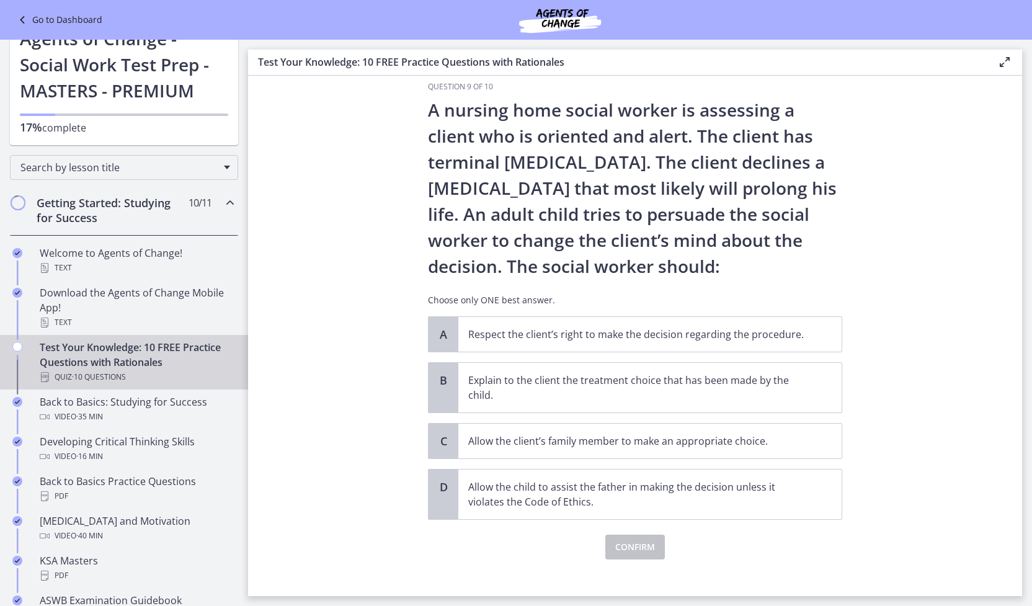
scroll to position [19, 0]
click at [573, 331] on p "Respect the client’s right to make the decision regarding the procedure." at bounding box center [637, 334] width 339 height 15
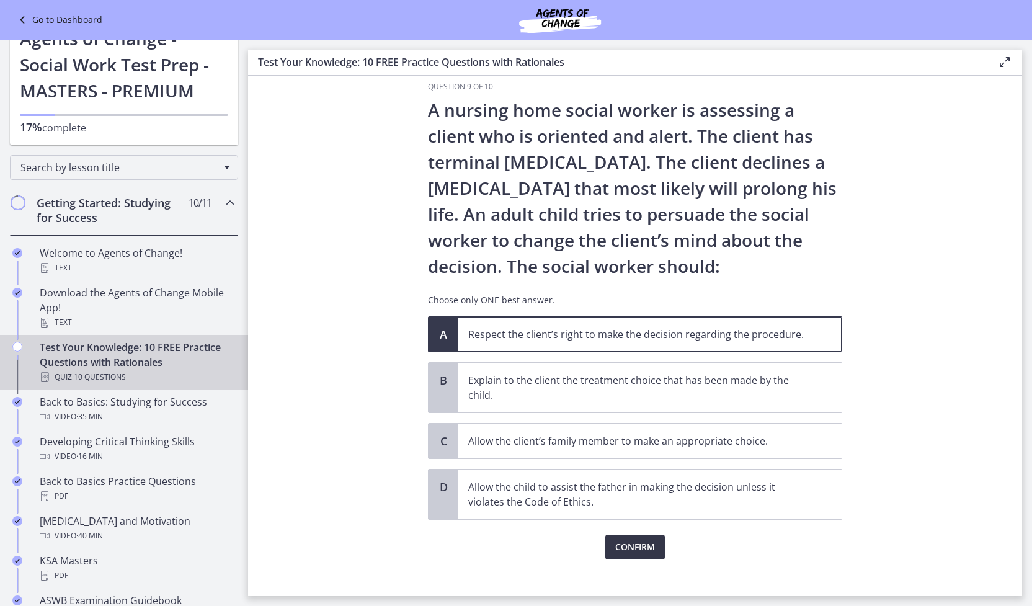
click at [635, 545] on span "Confirm" at bounding box center [635, 547] width 40 height 15
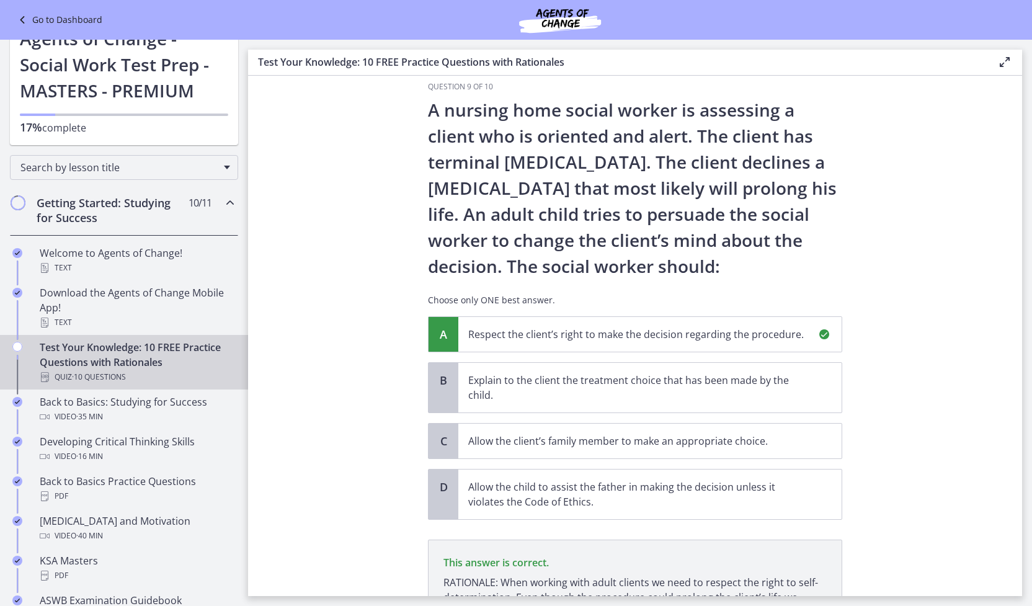
scroll to position [160, 0]
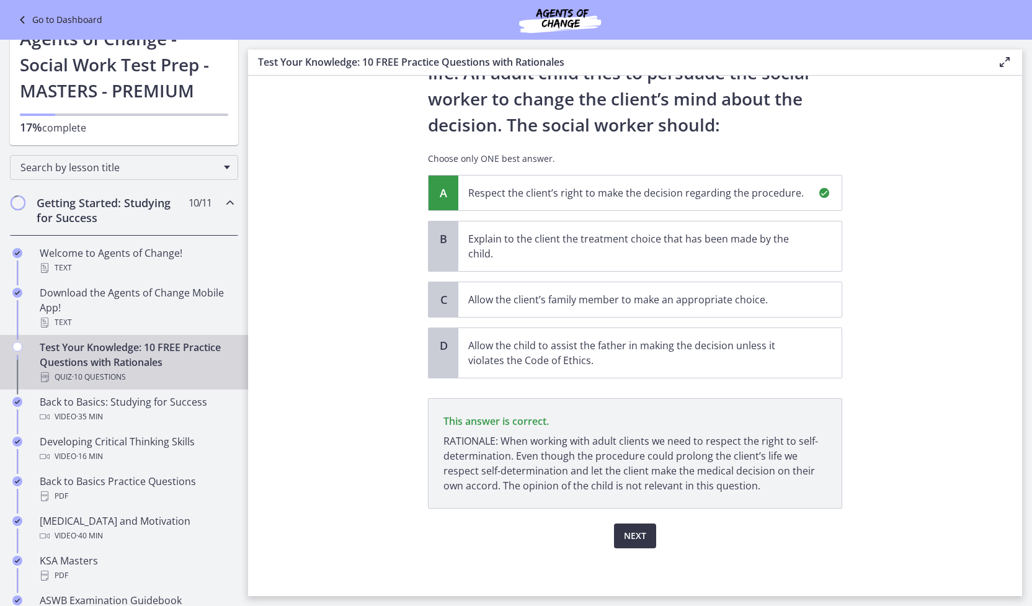
click at [635, 543] on button "Next" at bounding box center [635, 536] width 42 height 25
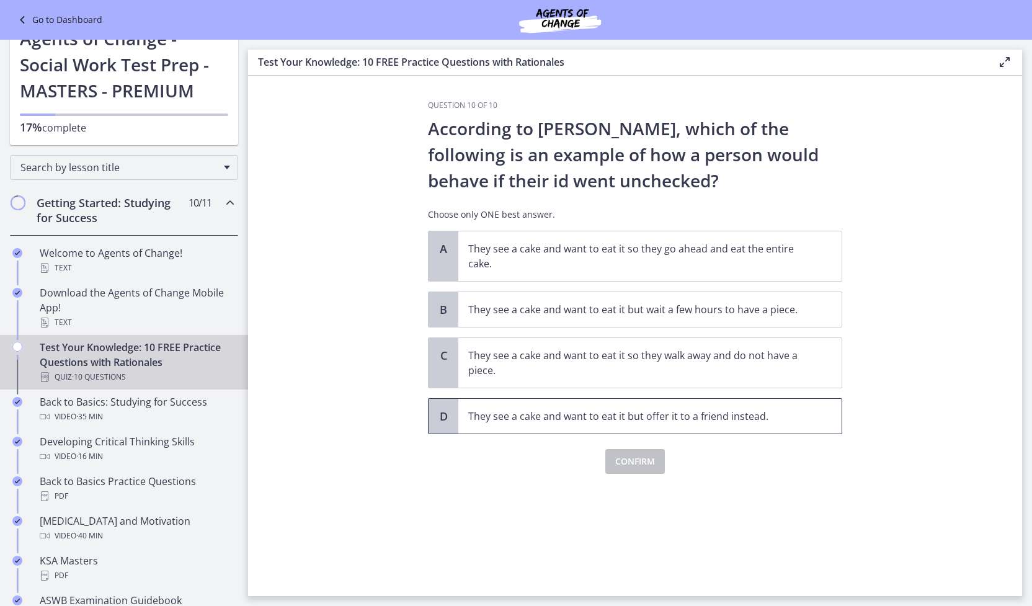
click at [602, 426] on span "They see a cake and want to eat it but offer it to a friend instead." at bounding box center [649, 416] width 383 height 35
click at [651, 455] on span "Confirm" at bounding box center [635, 461] width 40 height 15
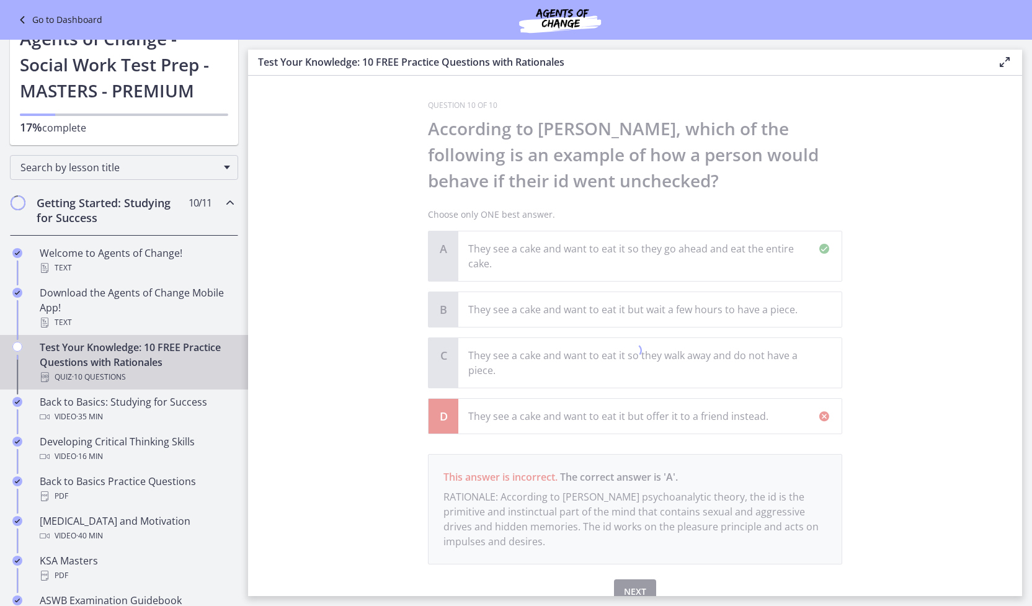
scroll to position [56, 0]
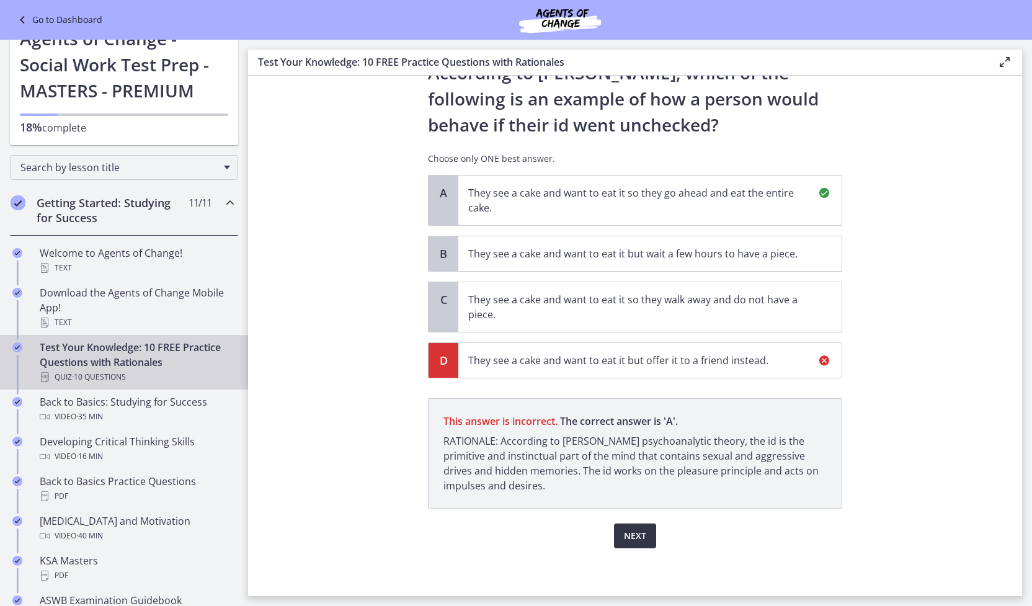
click at [635, 529] on span "Next" at bounding box center [635, 536] width 22 height 15
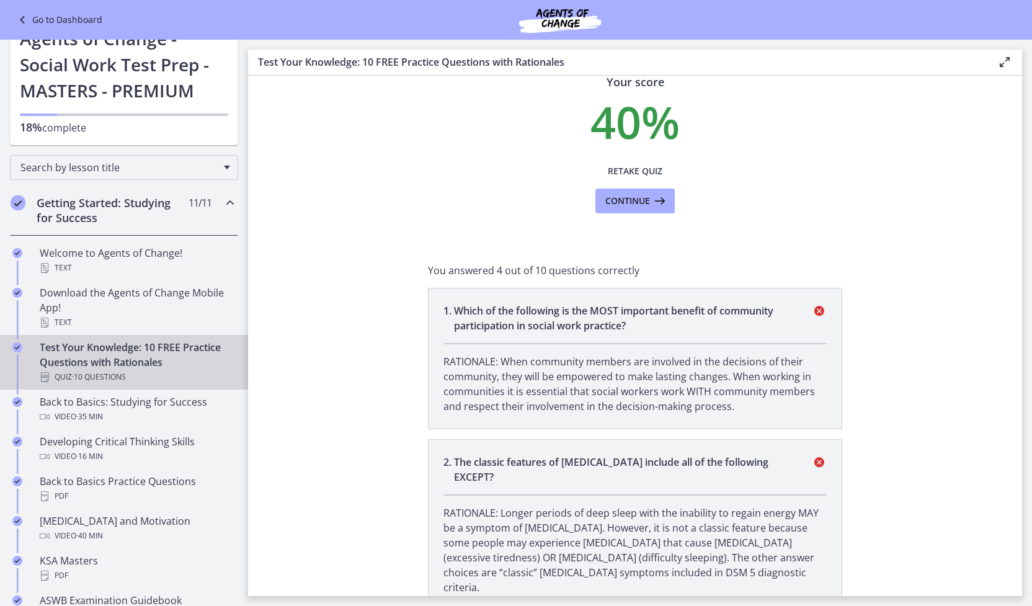
scroll to position [0, 0]
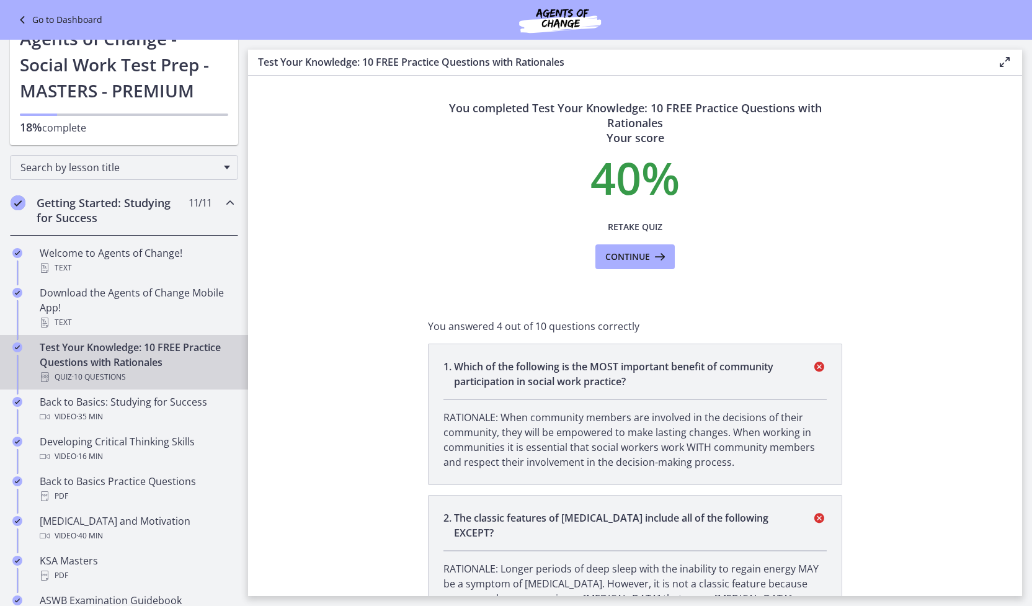
click at [635, 527] on li "2 . The classic features of depression include all of the following EXCEPT? RAT…" at bounding box center [635, 580] width 414 height 171
click at [643, 224] on span "Retake Quiz" at bounding box center [635, 227] width 55 height 15
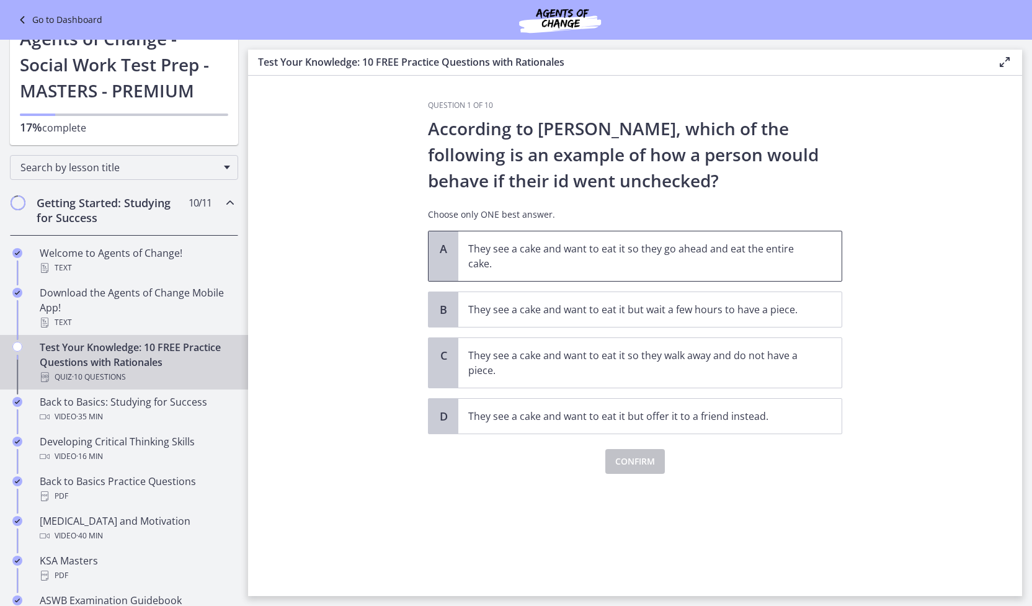
click at [655, 261] on p "They see a cake and want to eat it so they go ahead and eat the entire cake." at bounding box center [637, 256] width 339 height 30
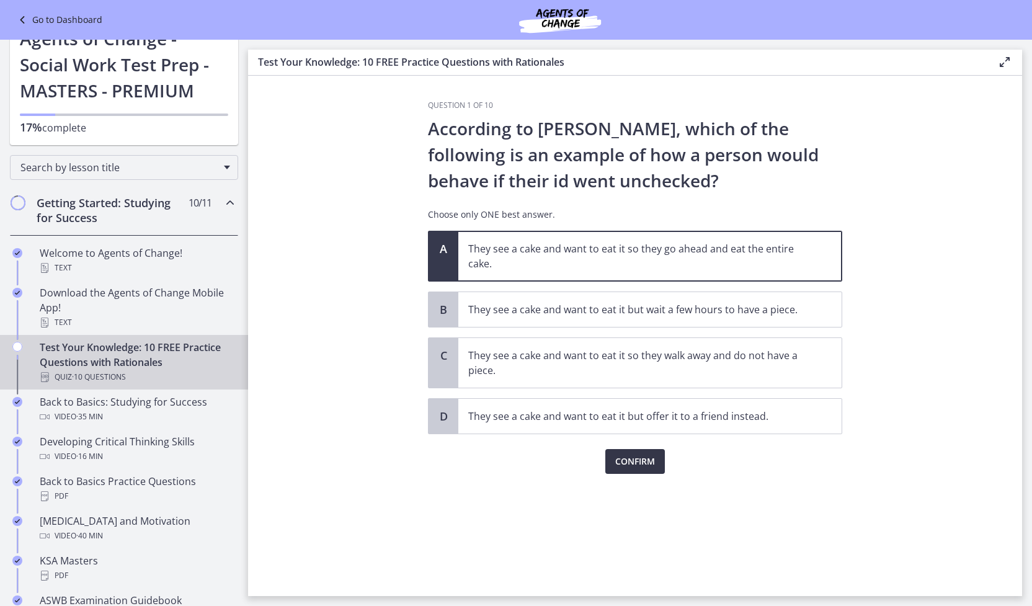
click at [648, 456] on span "Confirm" at bounding box center [635, 461] width 40 height 15
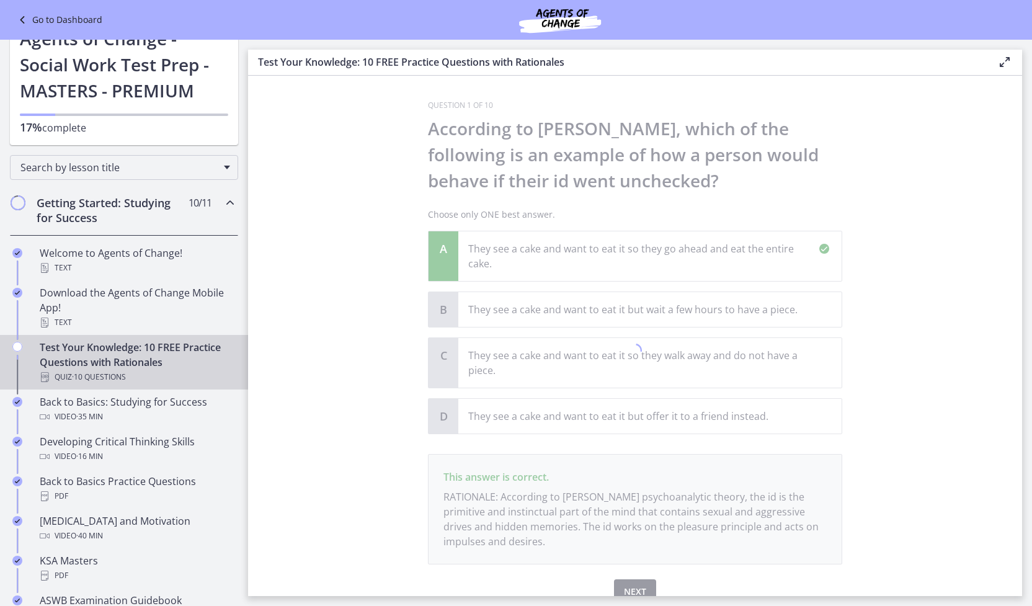
scroll to position [56, 0]
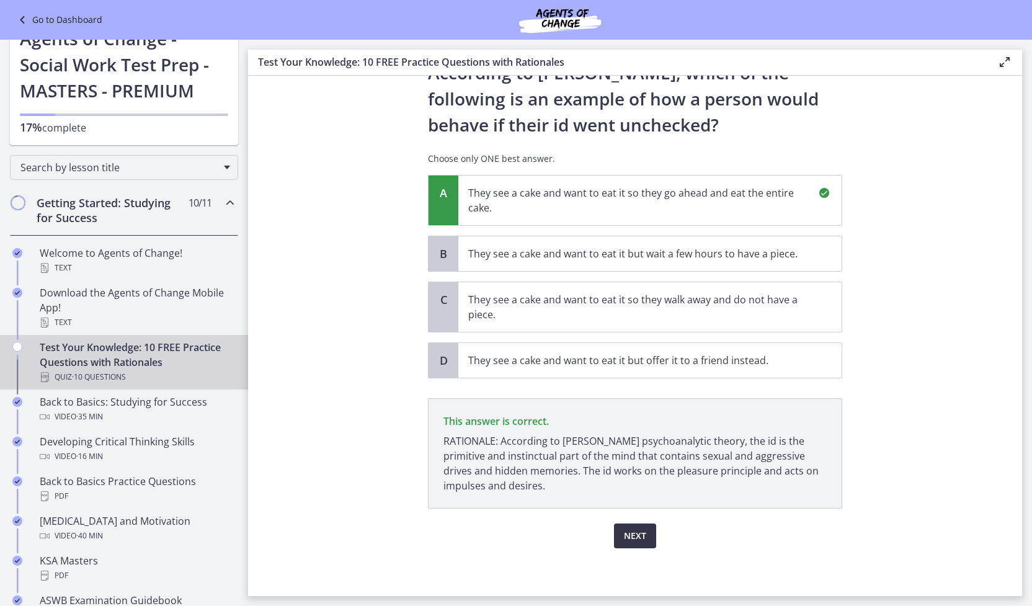
click at [646, 528] on button "Next" at bounding box center [635, 536] width 42 height 25
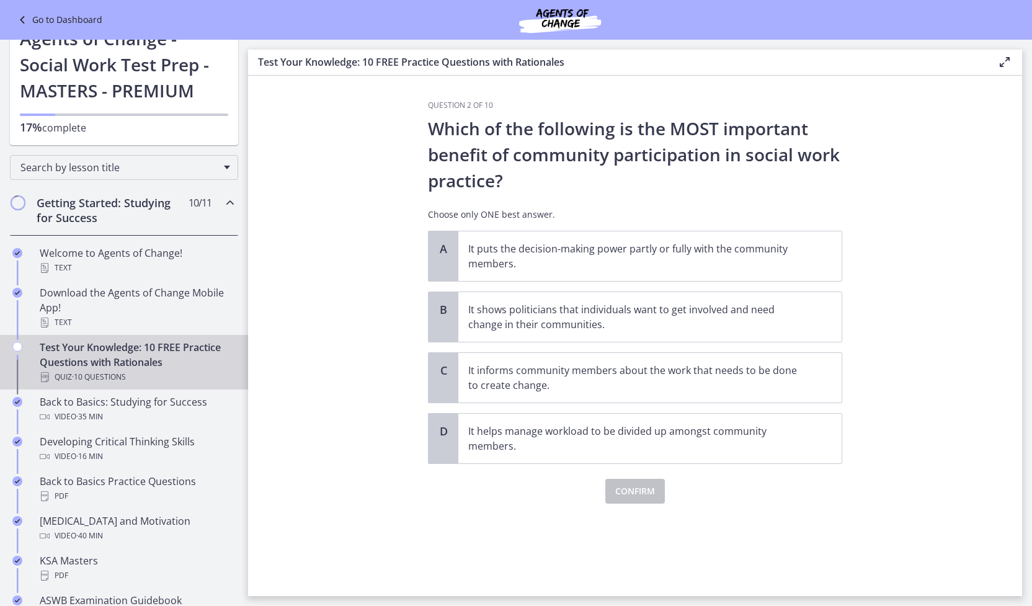
scroll to position [0, 0]
click at [650, 250] on p "It puts the decision-making power partly or fully with the community members." at bounding box center [637, 256] width 339 height 30
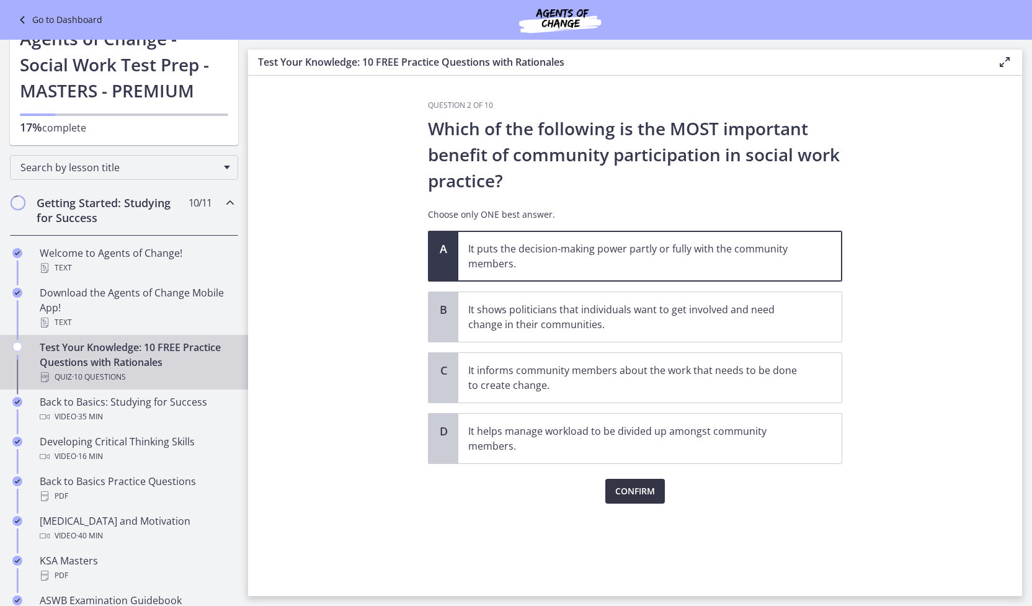
click at [635, 493] on span "Confirm" at bounding box center [635, 491] width 40 height 15
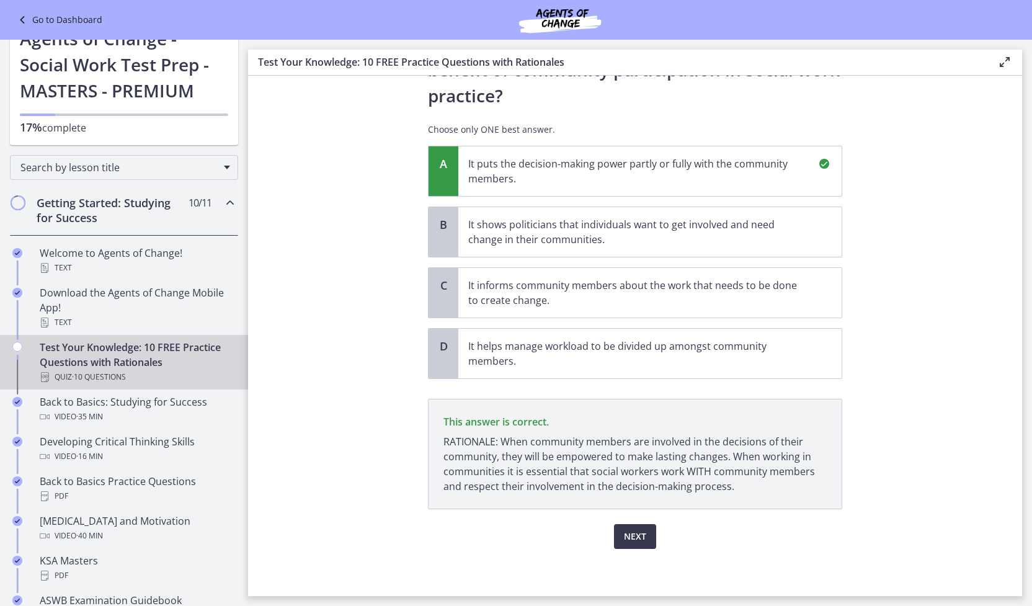
scroll to position [86, 0]
click at [646, 434] on p "RATIONALE: When community members are involved in the decisions of their commun…" at bounding box center [635, 464] width 383 height 60
click at [643, 530] on span "Next" at bounding box center [635, 536] width 22 height 15
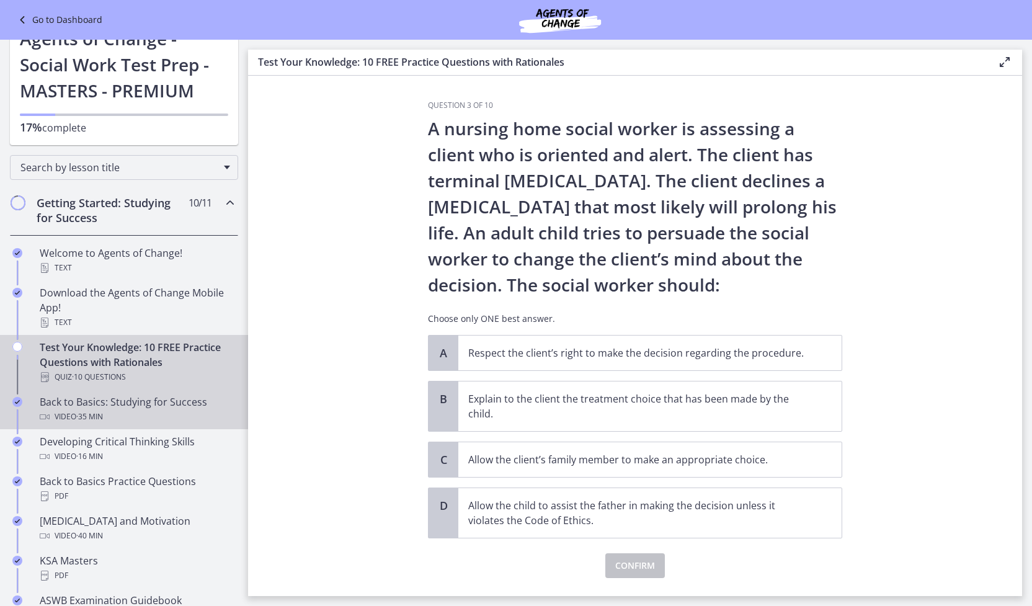
click at [167, 411] on div "Video · 35 min" at bounding box center [137, 416] width 194 height 15
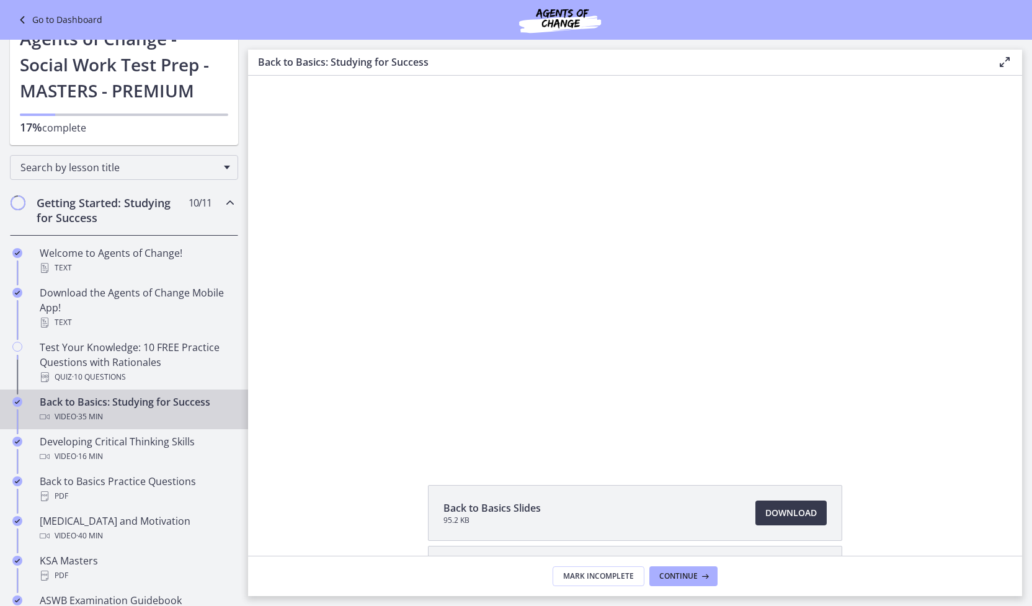
click at [79, 12] on div "Go to Dashboard" at bounding box center [516, 20] width 1032 height 40
click at [82, 20] on link "Go to Dashboard" at bounding box center [58, 19] width 87 height 15
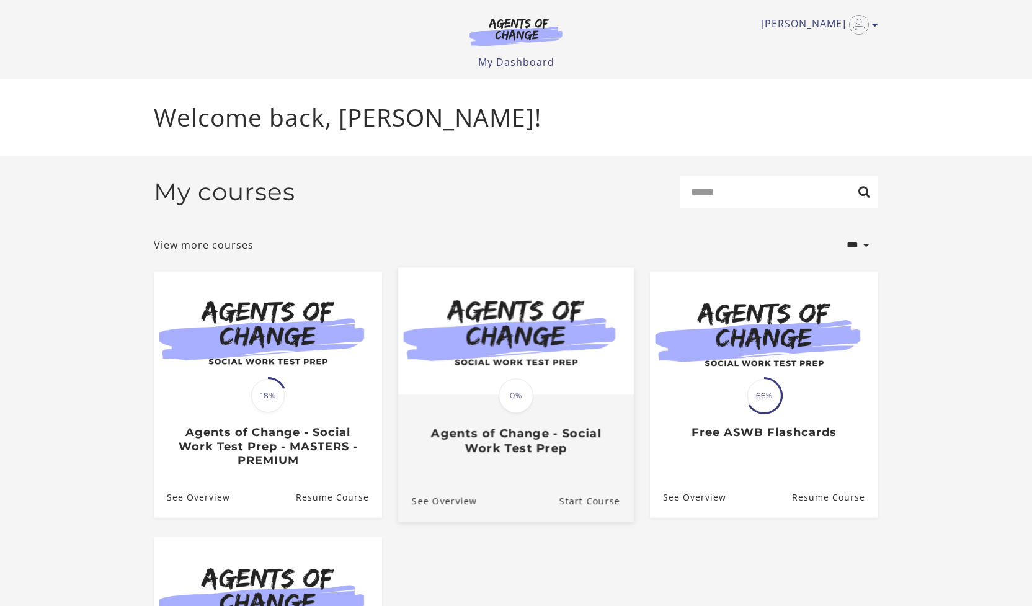
click at [509, 311] on img at bounding box center [516, 330] width 236 height 127
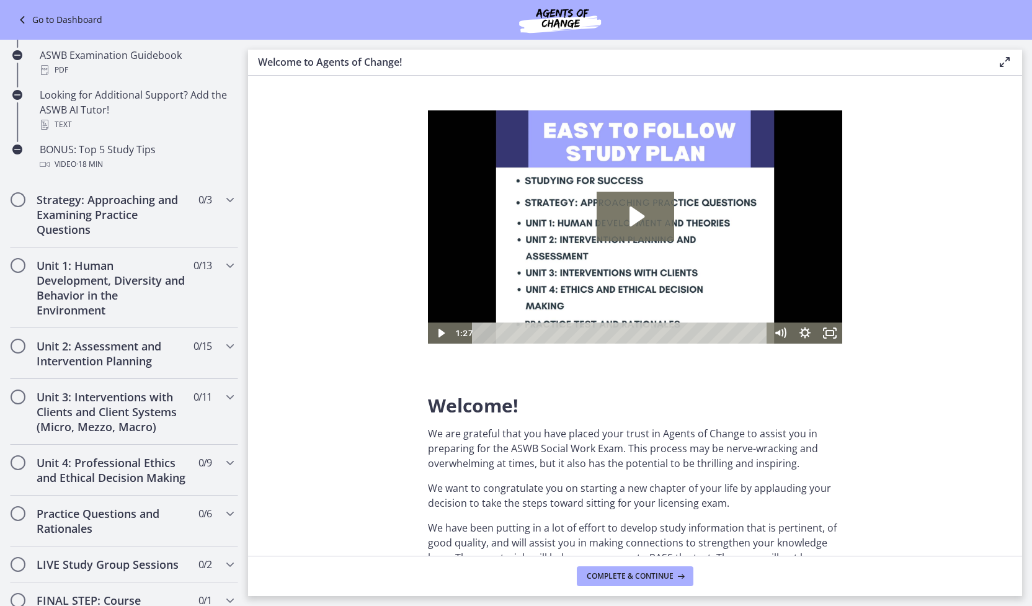
scroll to position [858, 0]
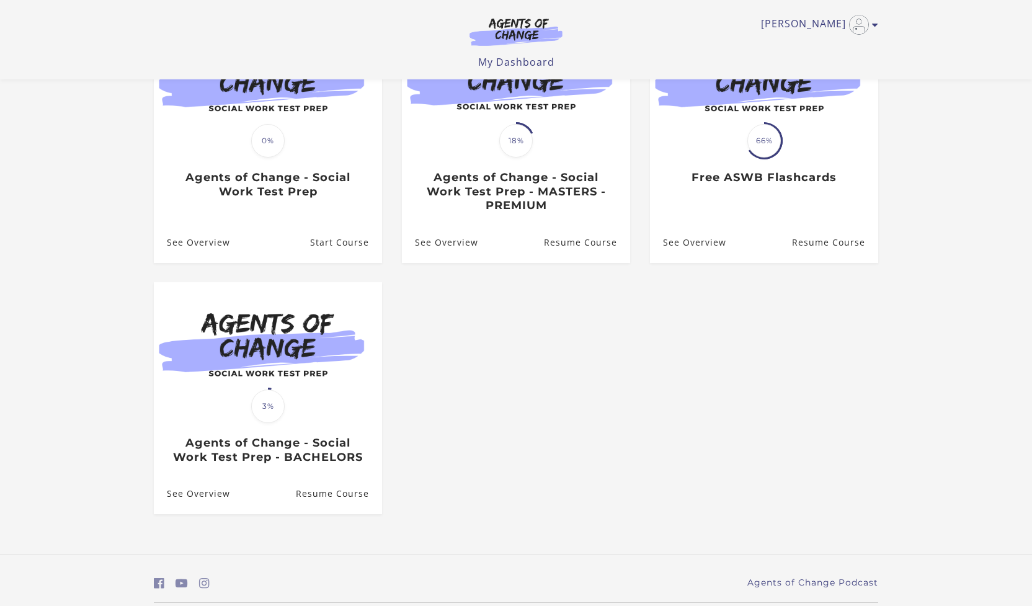
scroll to position [176, 0]
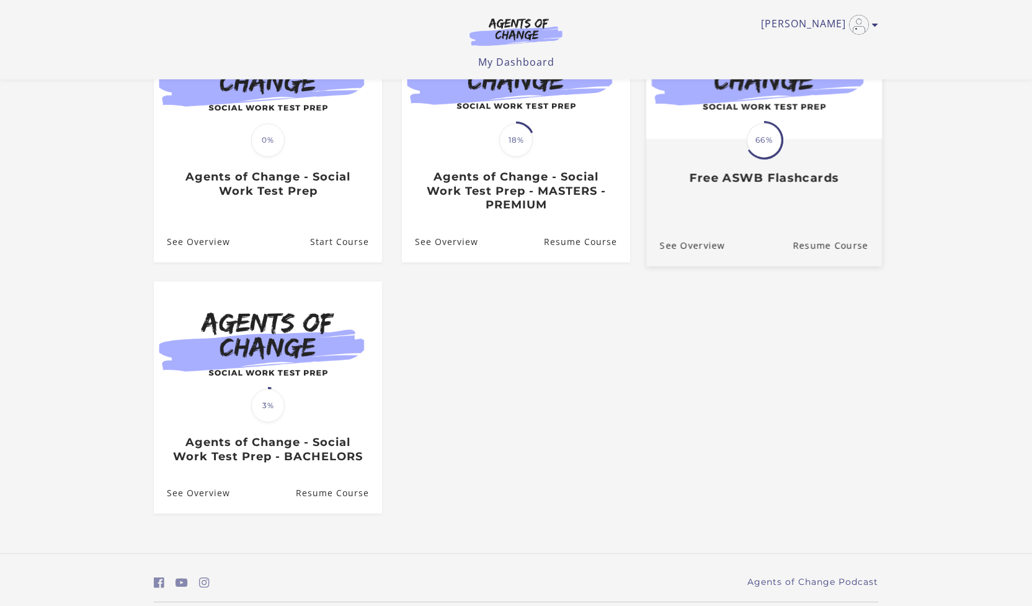
click at [770, 242] on div "See Overview Resume Course" at bounding box center [764, 245] width 236 height 42
click at [713, 216] on div "Translation missing: en.liquid.partials.dashboard_course_card.progress_descript…" at bounding box center [764, 139] width 236 height 254
click at [756, 158] on span "66%" at bounding box center [764, 140] width 35 height 35
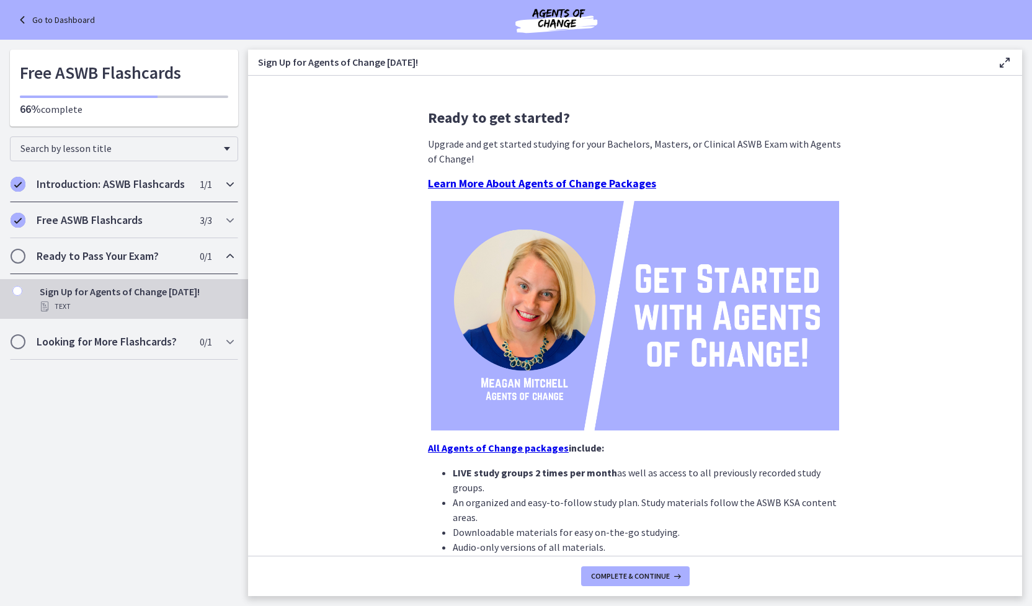
click at [136, 192] on h2 "Introduction: ASWB Flashcards" at bounding box center [112, 184] width 151 height 15
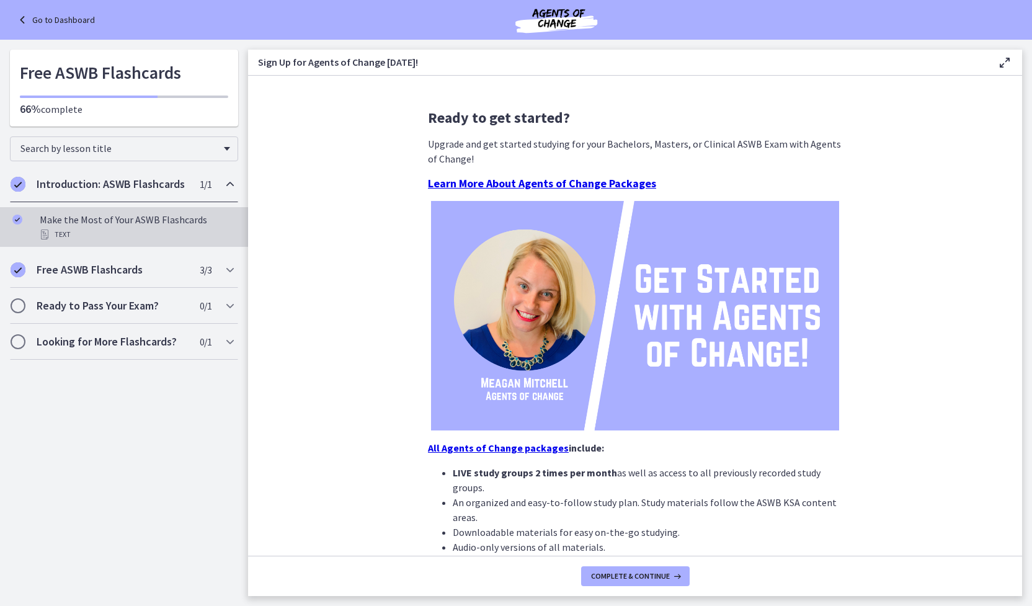
click at [138, 215] on div "Make the Most of Your ASWB Flashcards Text" at bounding box center [137, 227] width 194 height 30
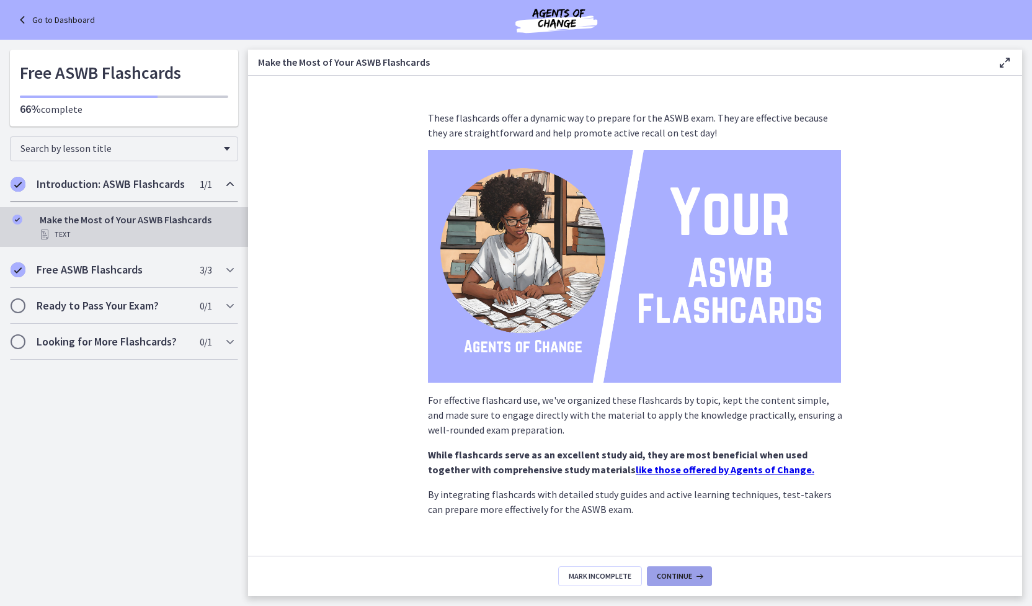
click at [681, 566] on button "Continue" at bounding box center [679, 576] width 65 height 20
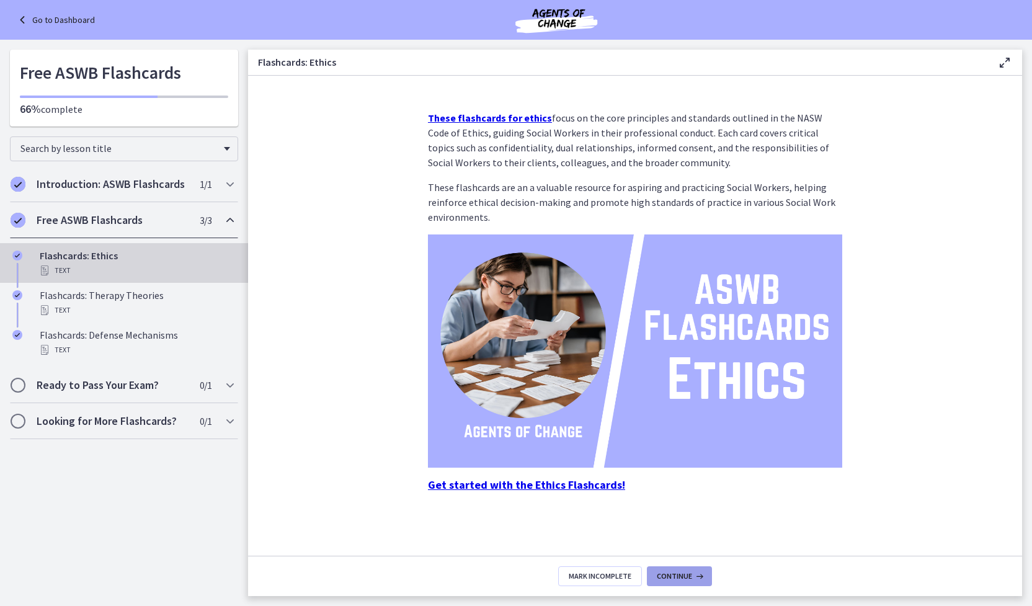
click at [681, 566] on button "Continue" at bounding box center [679, 576] width 65 height 20
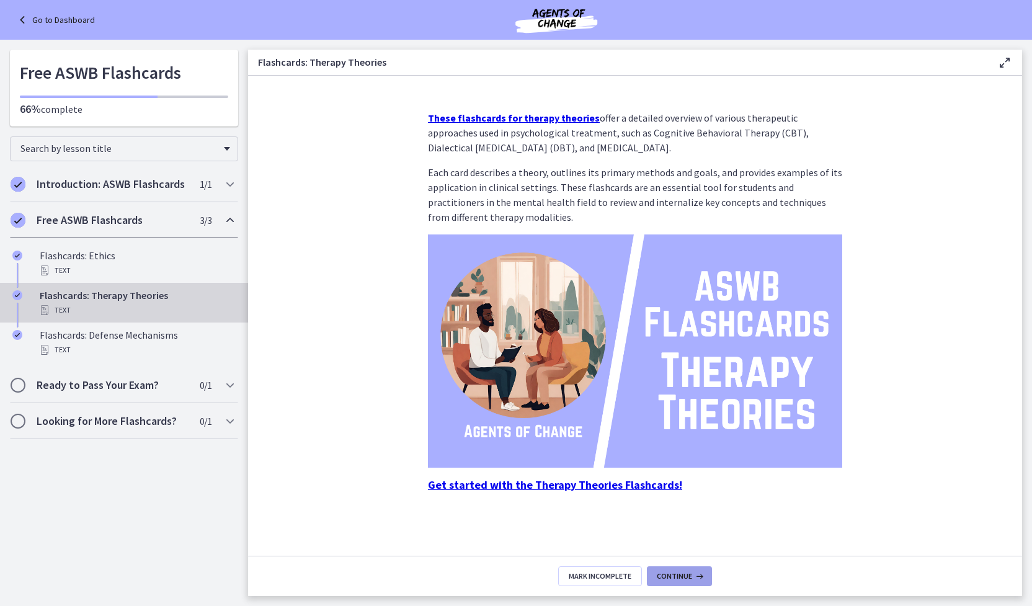
click at [681, 566] on button "Continue" at bounding box center [679, 576] width 65 height 20
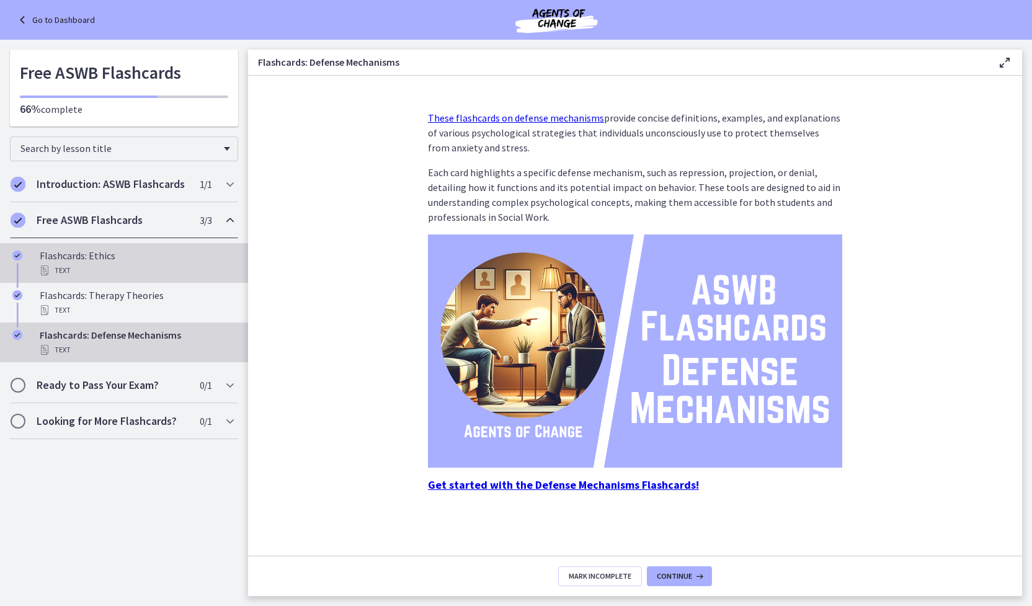
click at [128, 257] on div "Flashcards: Ethics Text" at bounding box center [137, 263] width 194 height 30
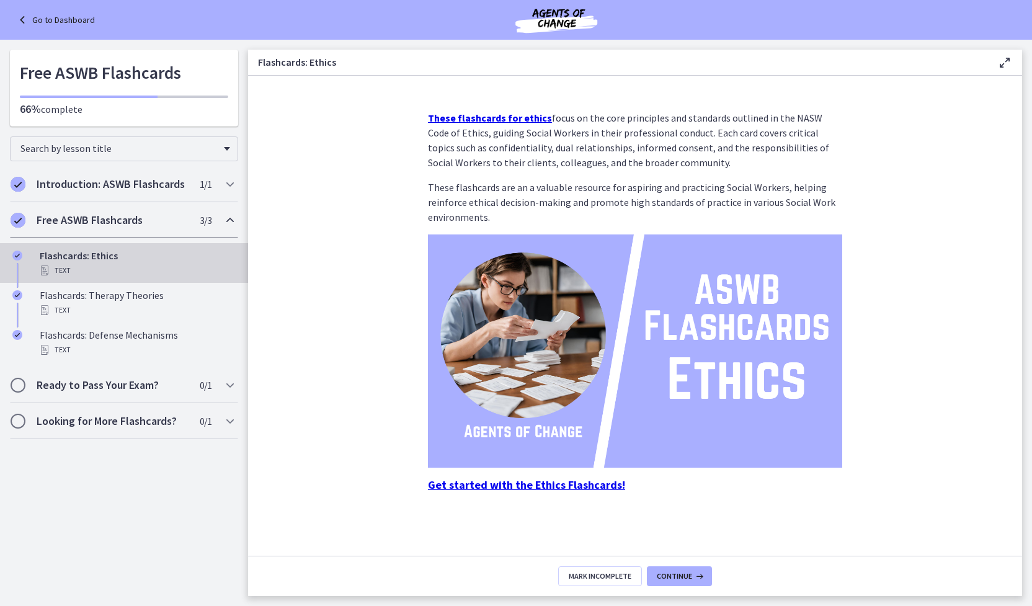
click at [555, 483] on strong "Get started with the Ethics Flashcards!" at bounding box center [526, 485] width 197 height 14
click at [507, 117] on strong "These flashcards for ethics" at bounding box center [490, 118] width 124 height 12
